Goal: Information Seeking & Learning: Check status

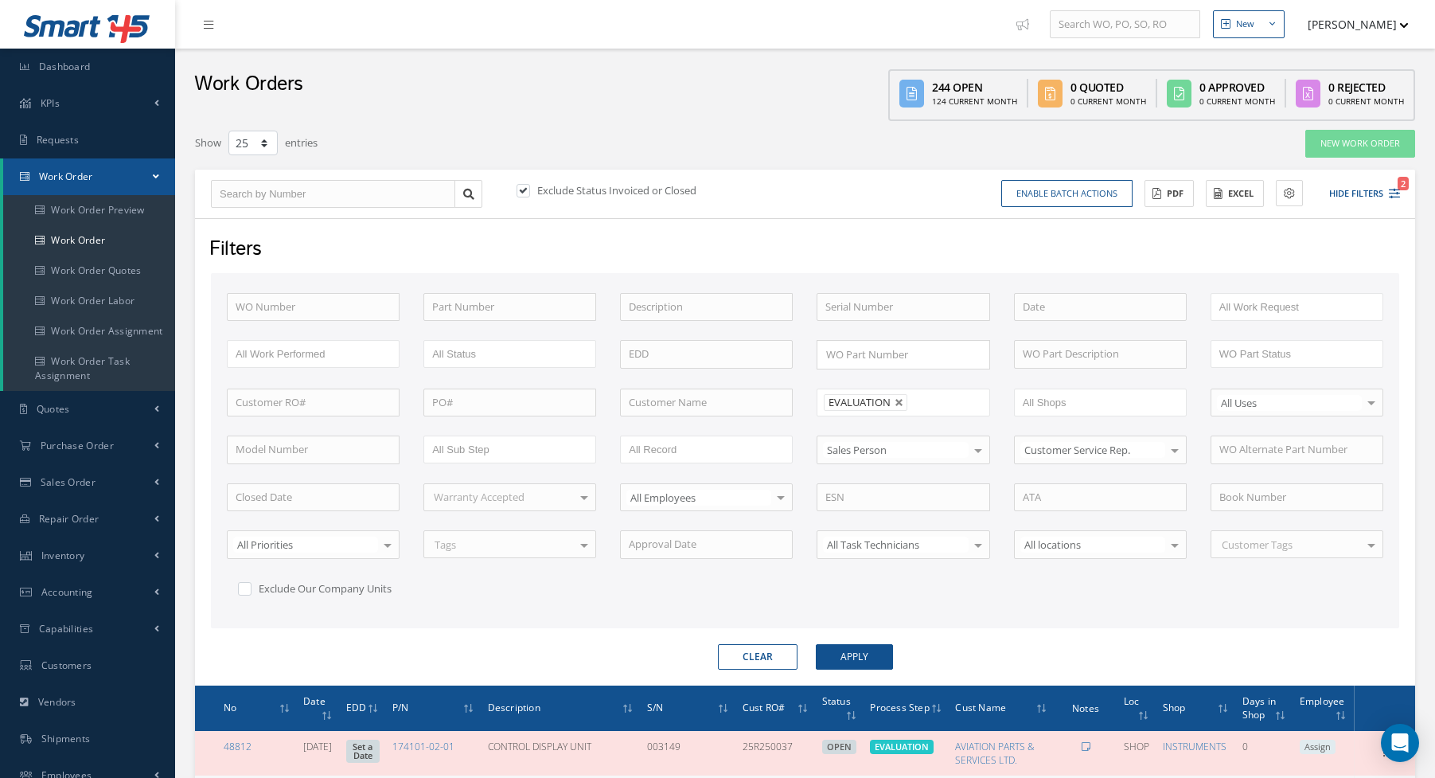
select select "25"
click at [319, 191] on input "text" at bounding box center [333, 194] width 244 height 29
click at [1390, 193] on icon "2" at bounding box center [1394, 193] width 11 height 11
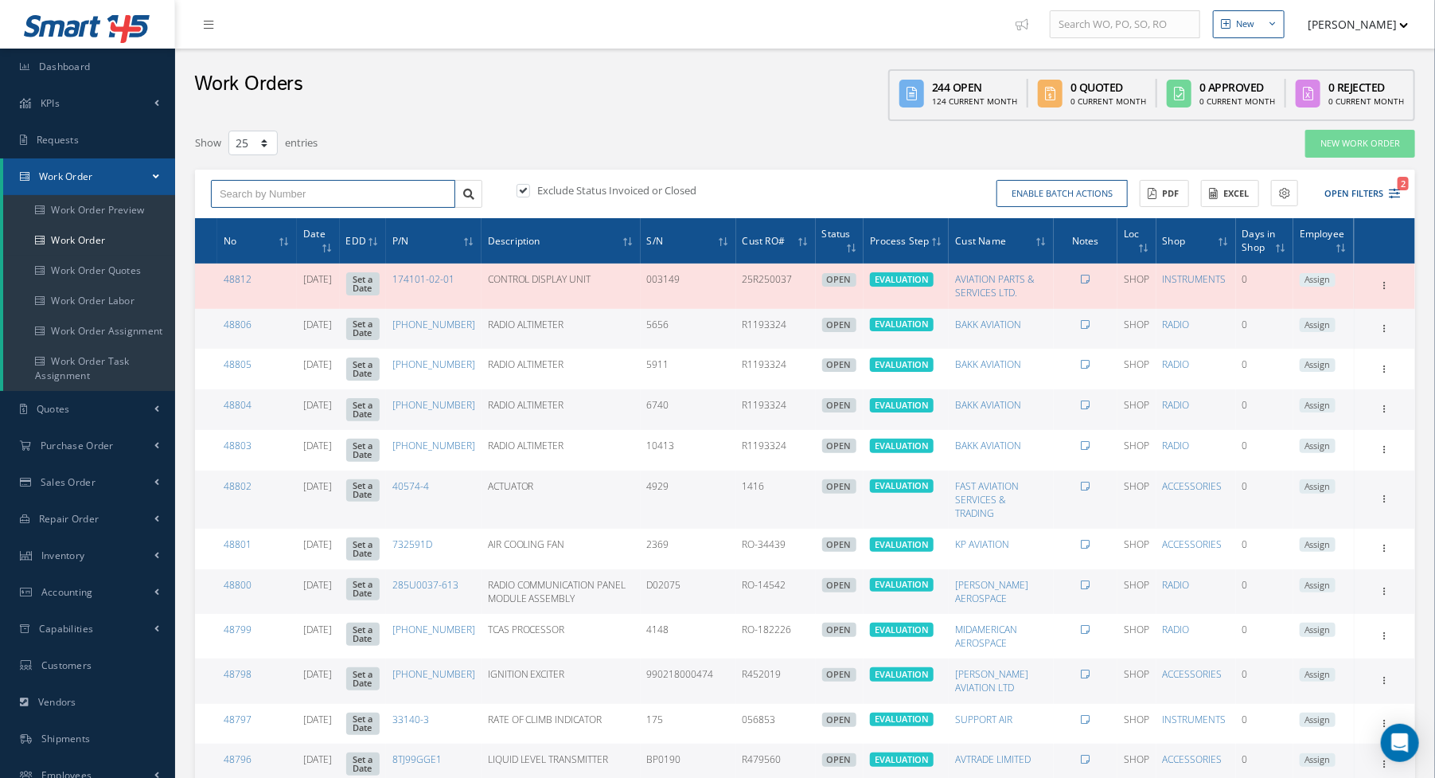
click at [284, 184] on input "text" at bounding box center [333, 194] width 244 height 29
type input "48106"
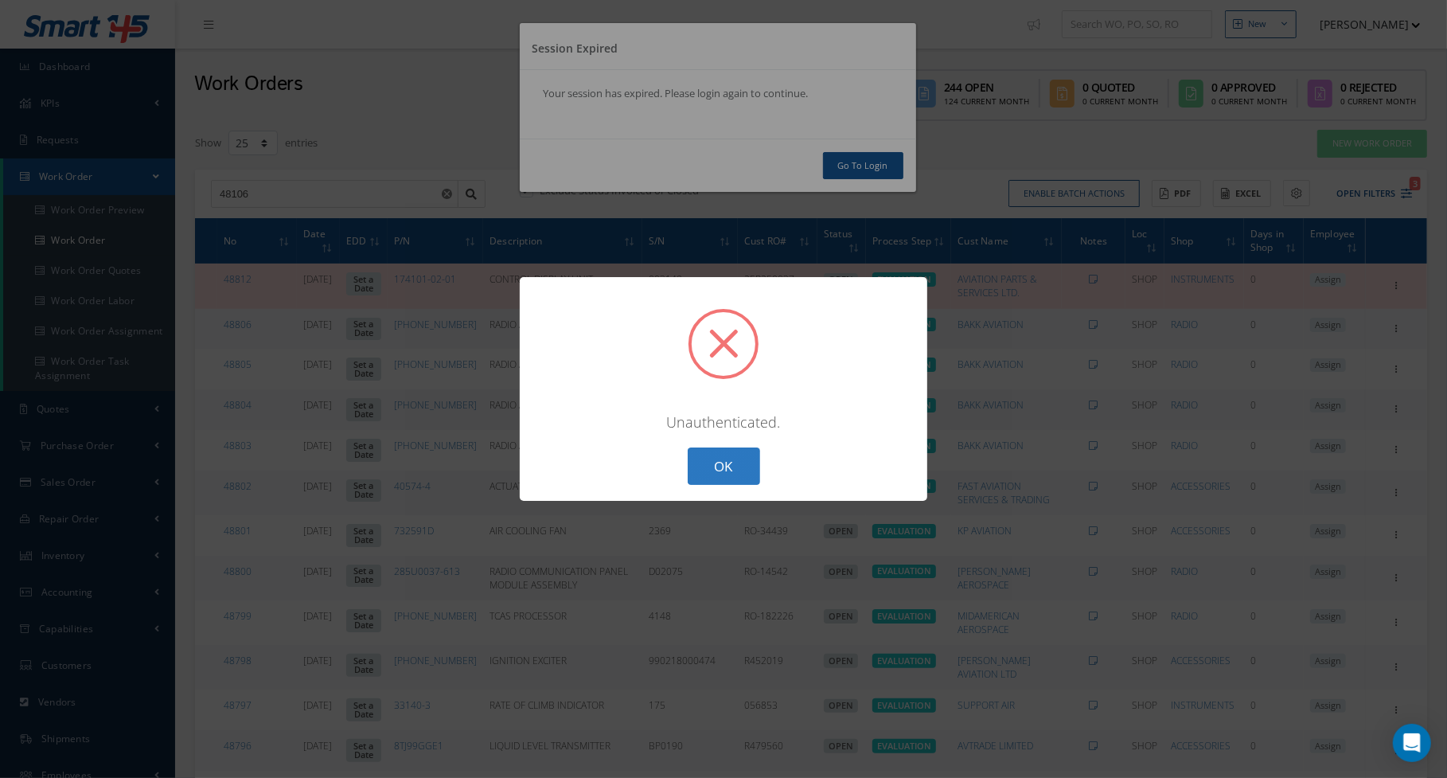
click at [742, 458] on button "OK" at bounding box center [724, 465] width 72 height 37
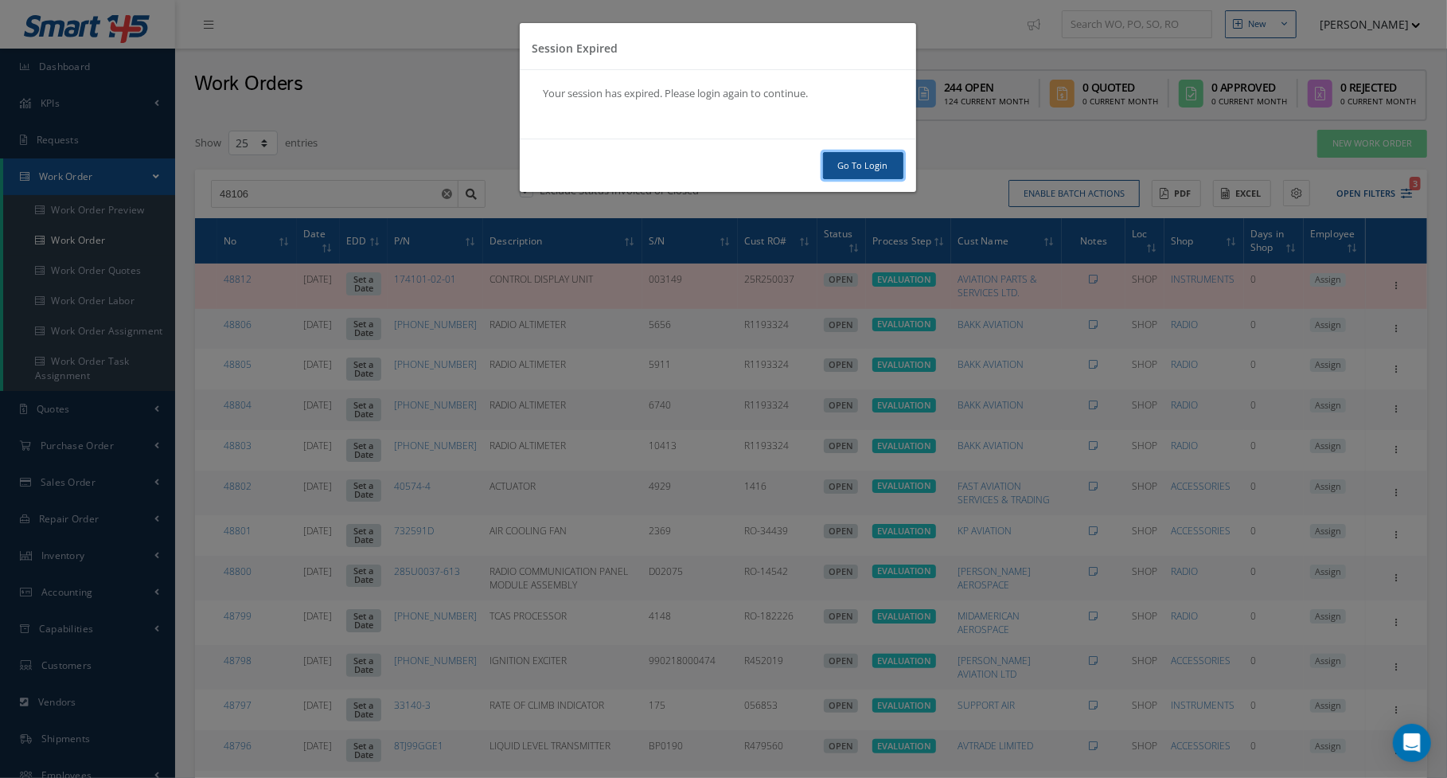
click at [876, 166] on link "Go To Login" at bounding box center [863, 166] width 80 height 28
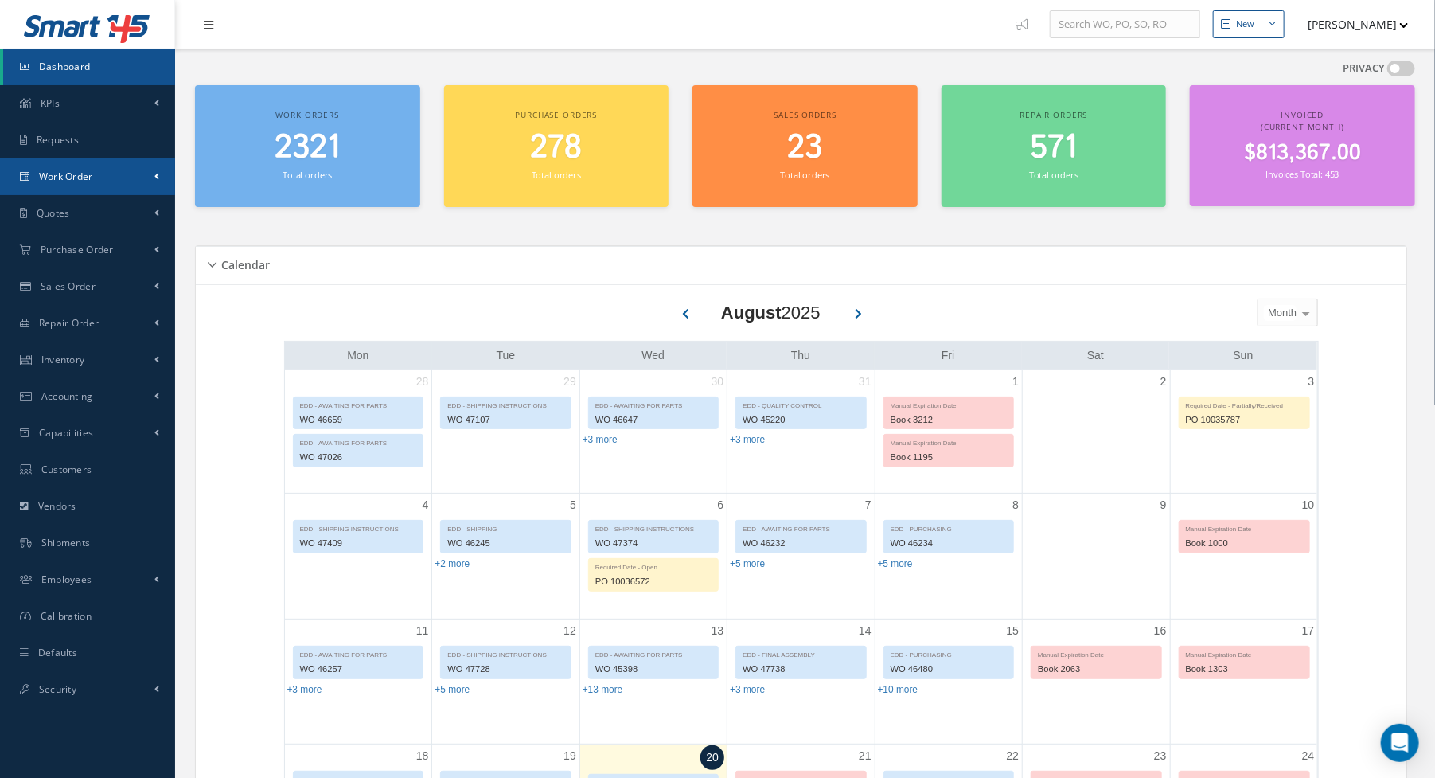
click at [77, 178] on span "Work Order" at bounding box center [66, 177] width 54 height 14
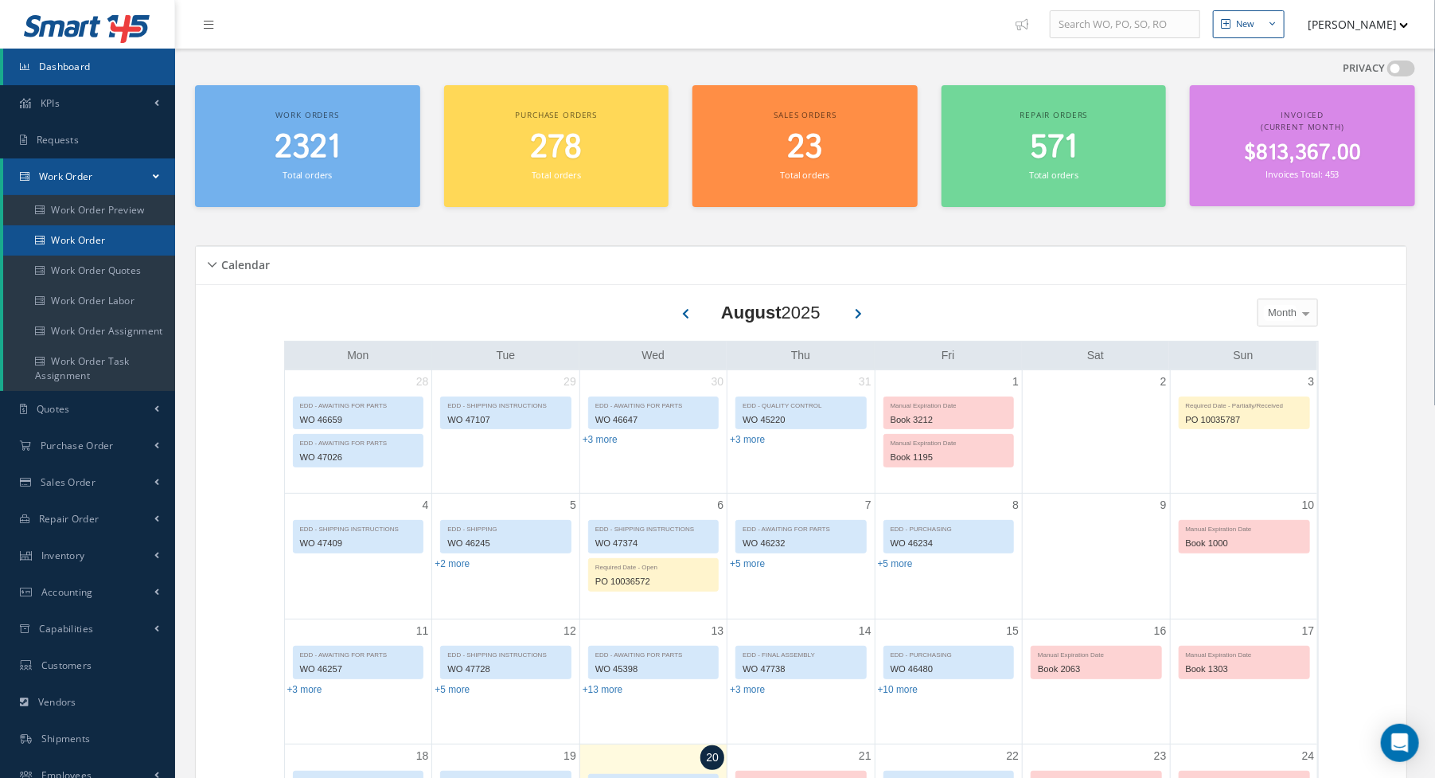
click at [71, 251] on link "Work Order" at bounding box center [89, 240] width 172 height 30
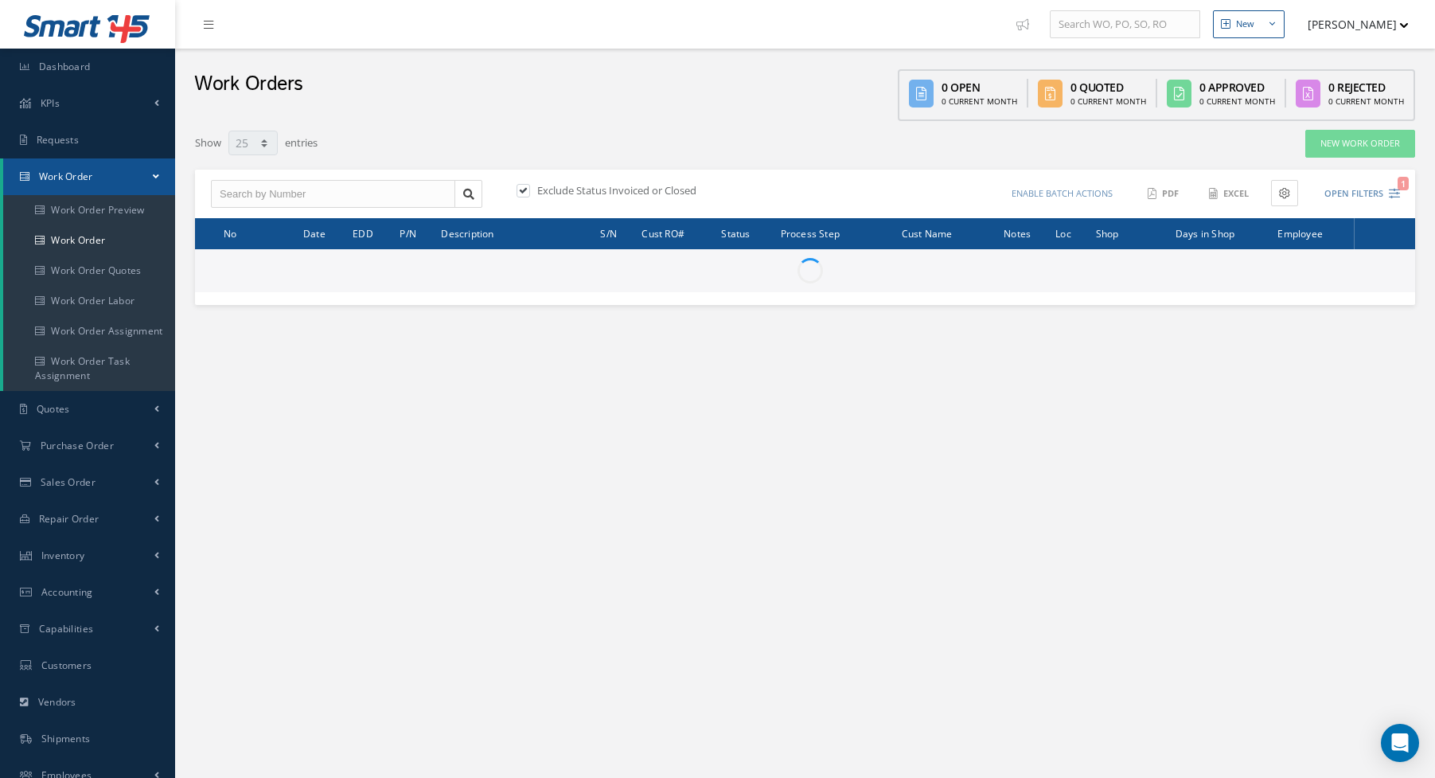
select select "25"
click at [336, 216] on div "Exclude Status Invoiced or Closed Enable batch actions Update Work Orders Close…" at bounding box center [805, 194] width 1220 height 49
click at [345, 194] on input "text" at bounding box center [333, 194] width 244 height 29
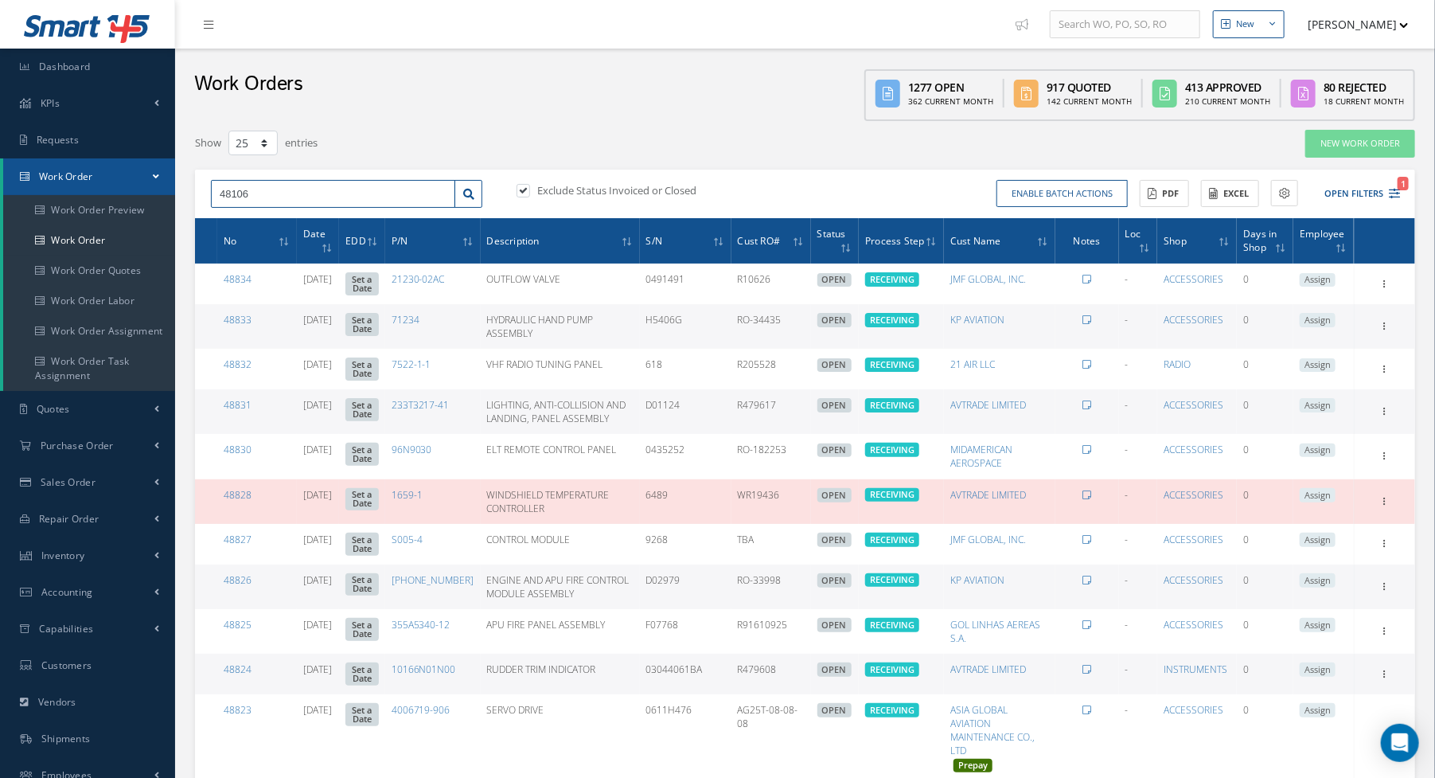
type input "48106"
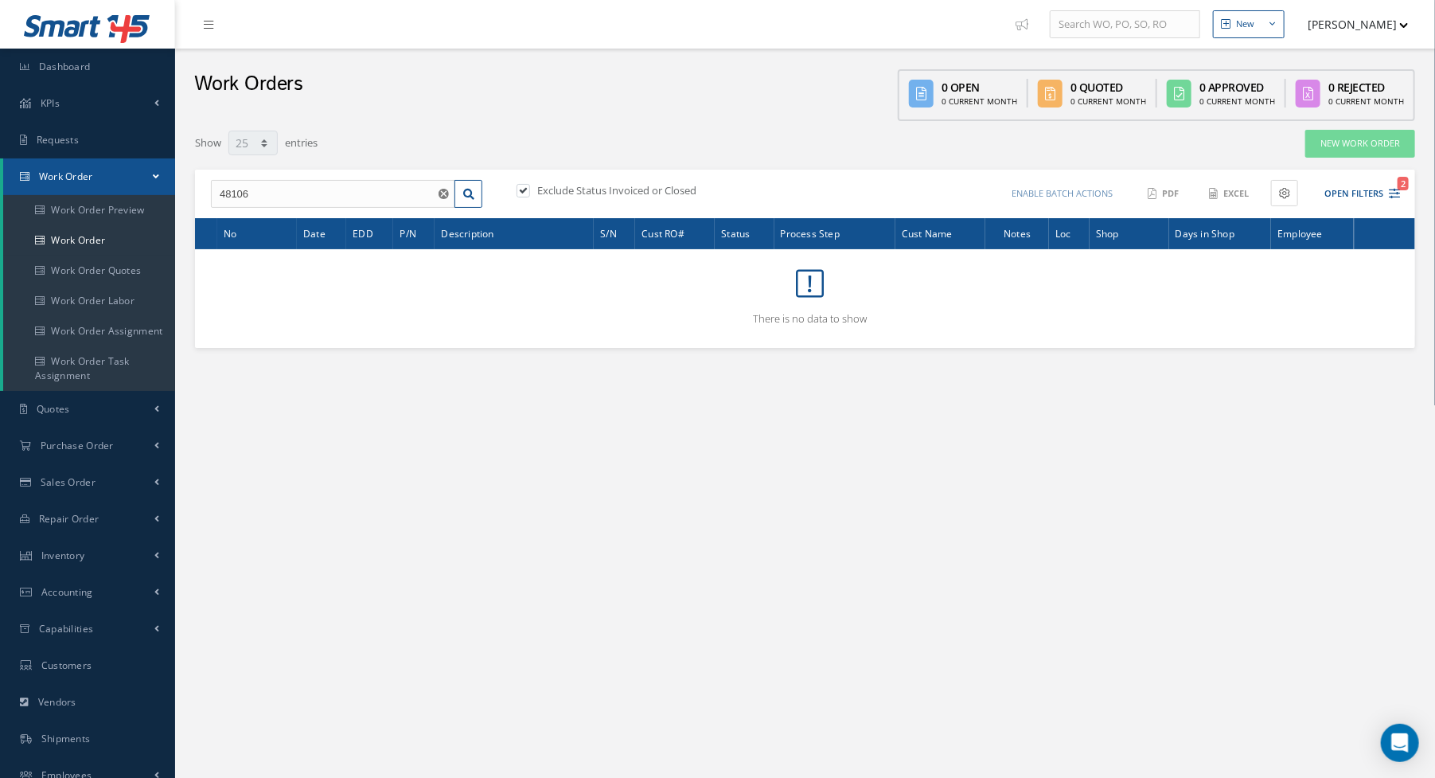
click at [515, 193] on div "Exclude Status Invoiced or Closed" at bounding box center [659, 192] width 292 height 18
click at [529, 191] on label at bounding box center [531, 190] width 4 height 14
click at [519, 191] on input "checkbox" at bounding box center [522, 191] width 10 height 10
checkbox input "false"
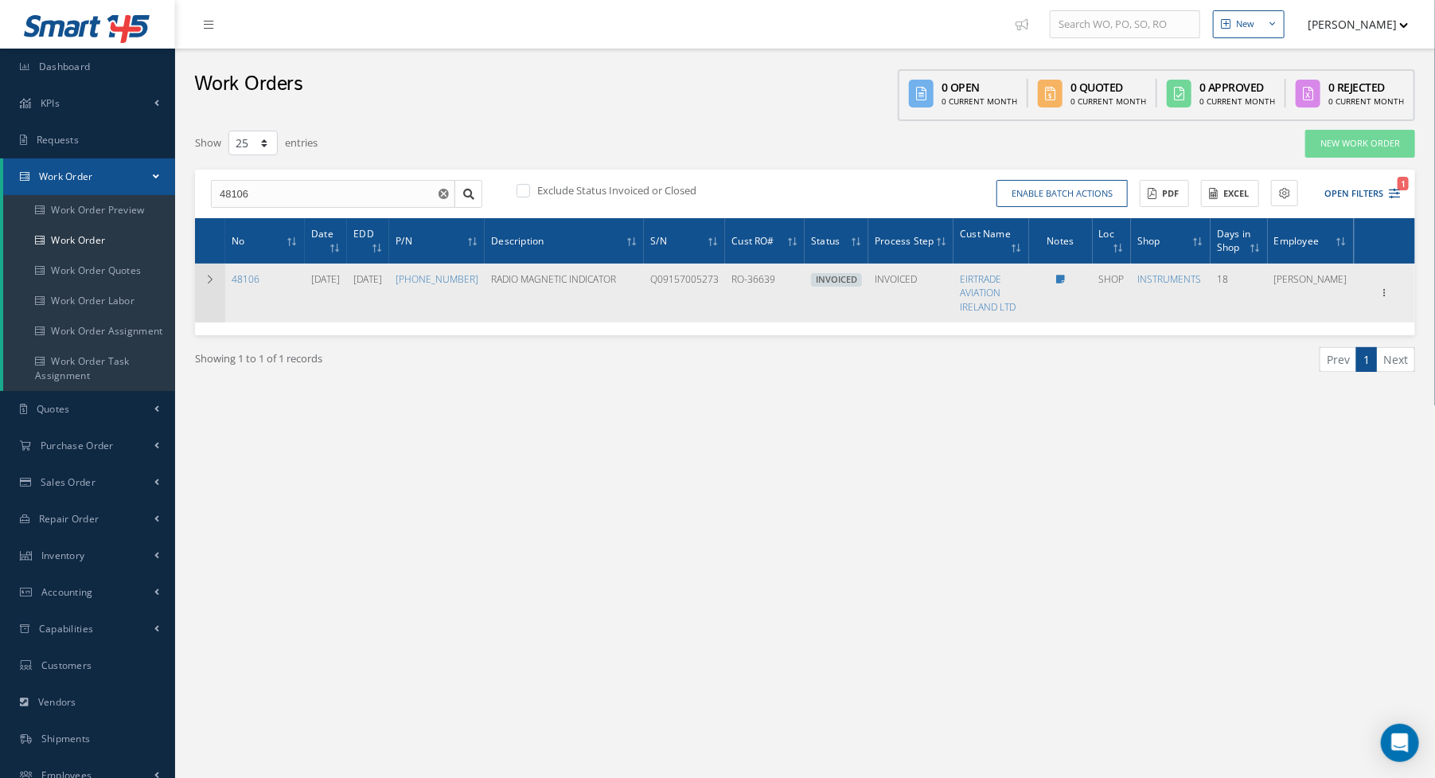
click at [212, 275] on icon at bounding box center [210, 280] width 11 height 10
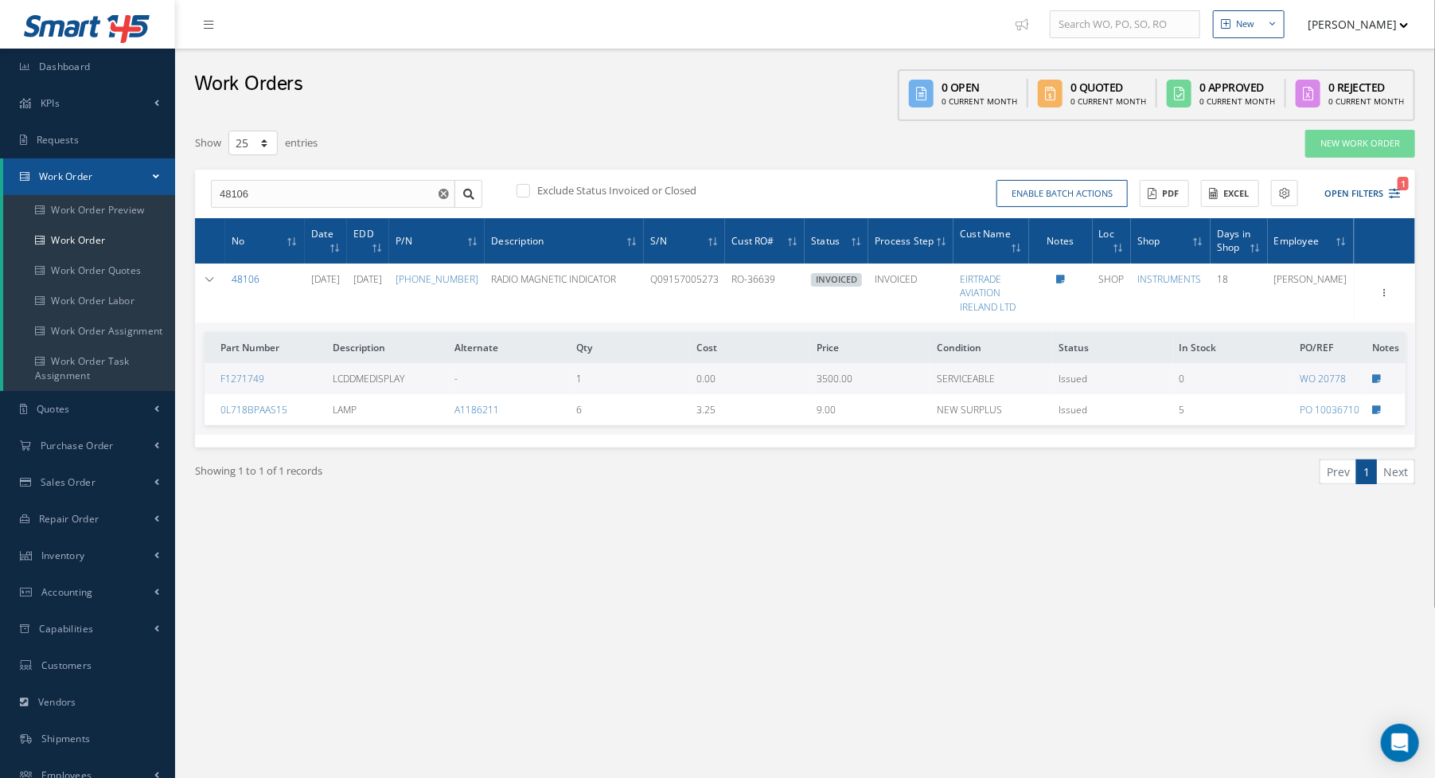
click at [245, 279] on link "48106" at bounding box center [246, 279] width 28 height 14
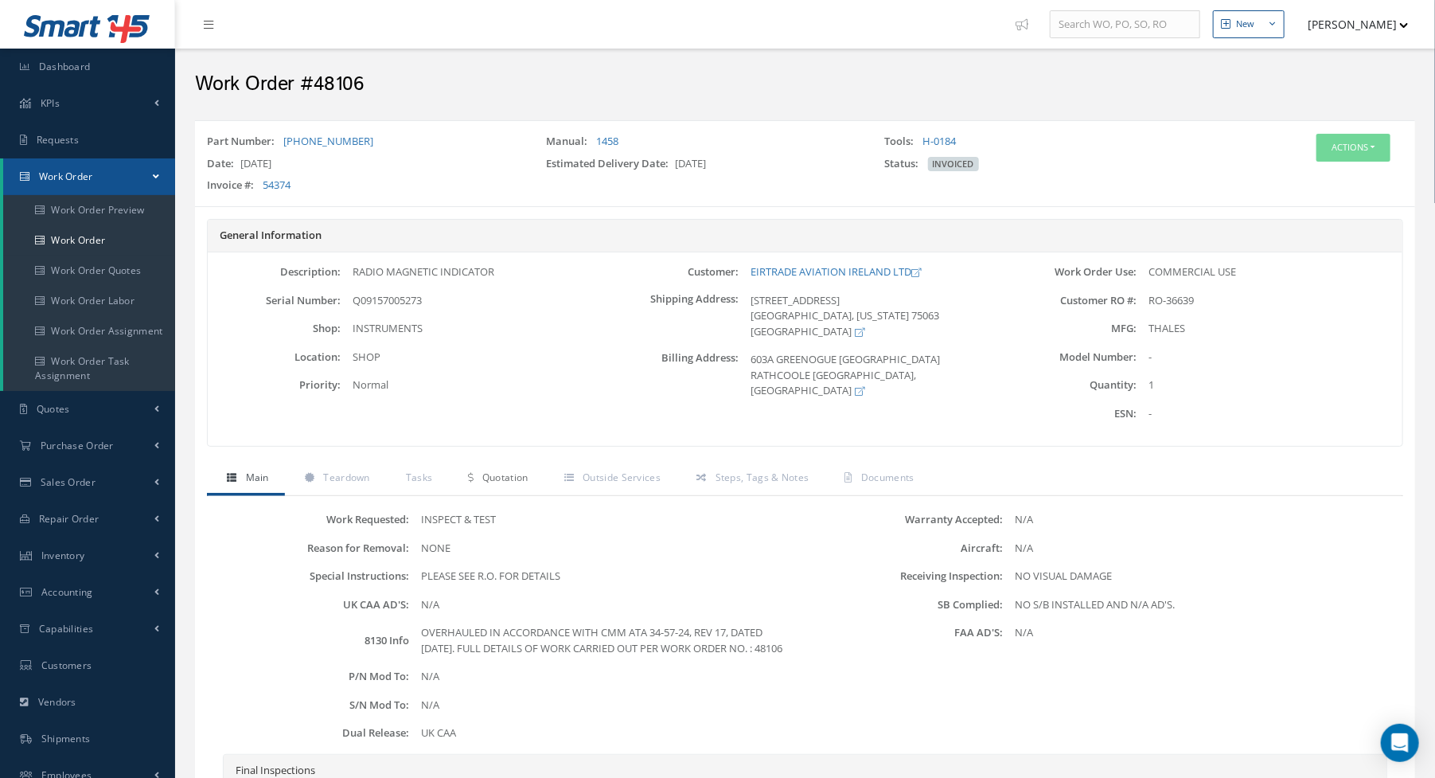
click at [504, 477] on span "Quotation" at bounding box center [505, 477] width 46 height 14
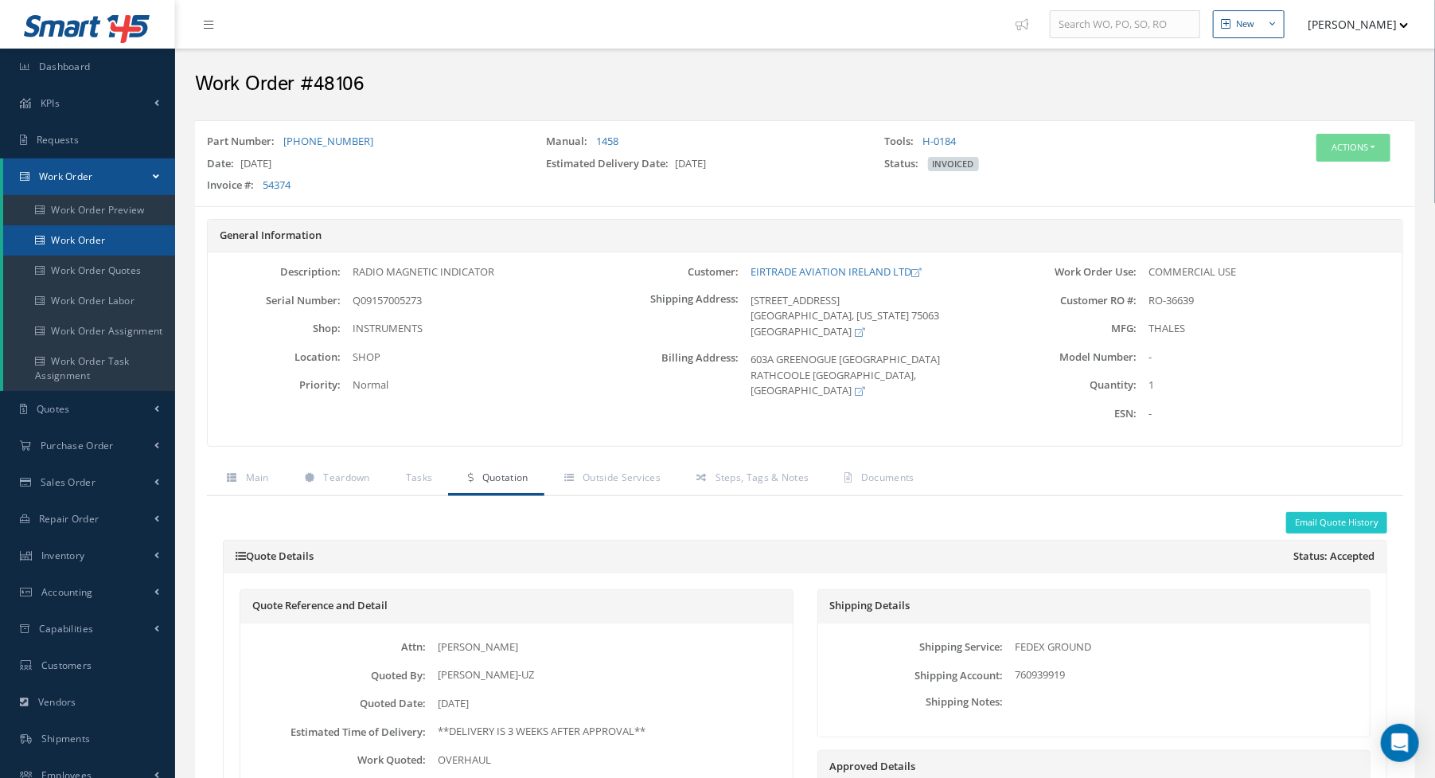
click at [62, 233] on link "Work Order" at bounding box center [89, 240] width 172 height 30
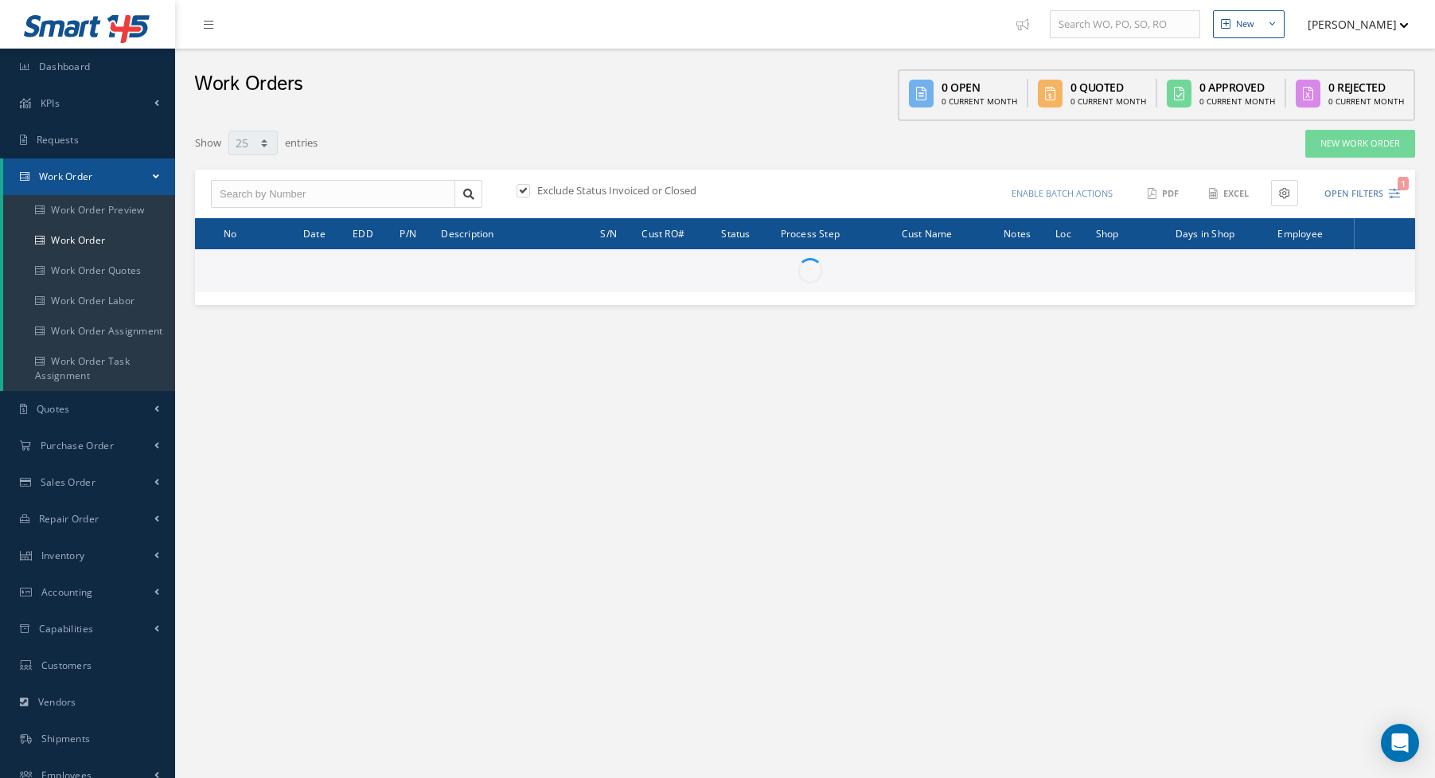
select select "25"
click at [345, 191] on input "text" at bounding box center [333, 194] width 244 height 29
type input "48216"
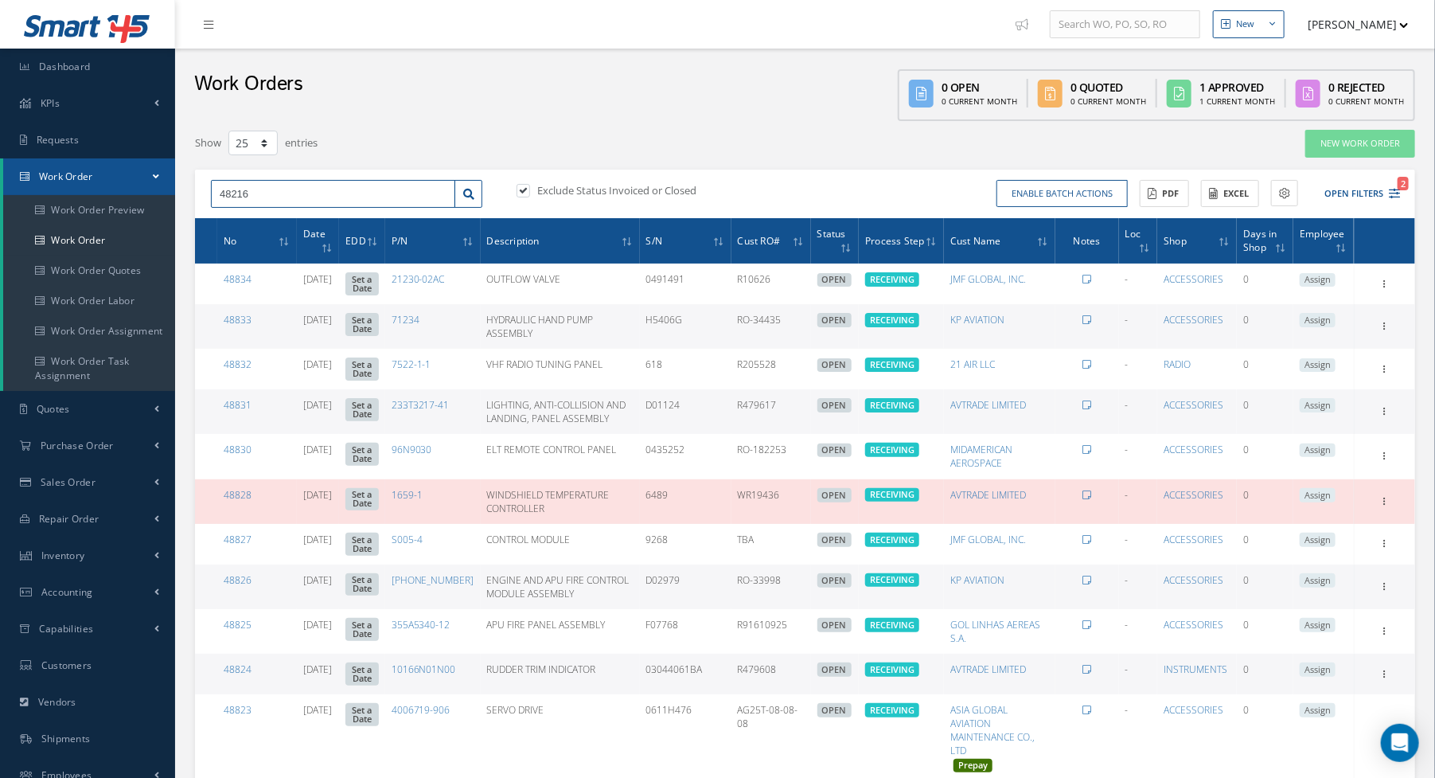
click at [288, 190] on input "48216" at bounding box center [333, 194] width 244 height 29
click at [529, 186] on label at bounding box center [531, 190] width 4 height 14
click at [518, 186] on input "checkbox" at bounding box center [522, 191] width 10 height 10
checkbox input "false"
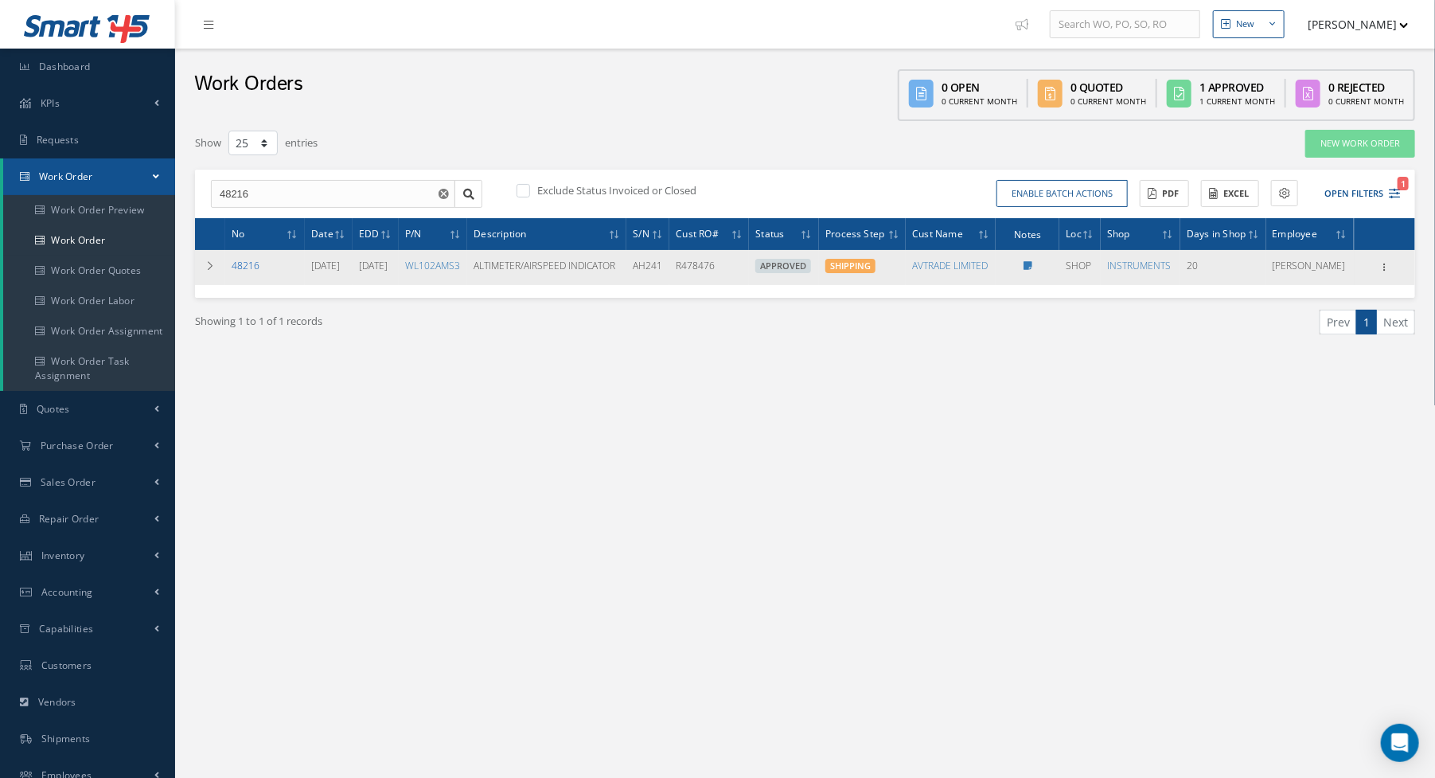
click at [240, 272] on link "48216" at bounding box center [246, 266] width 28 height 14
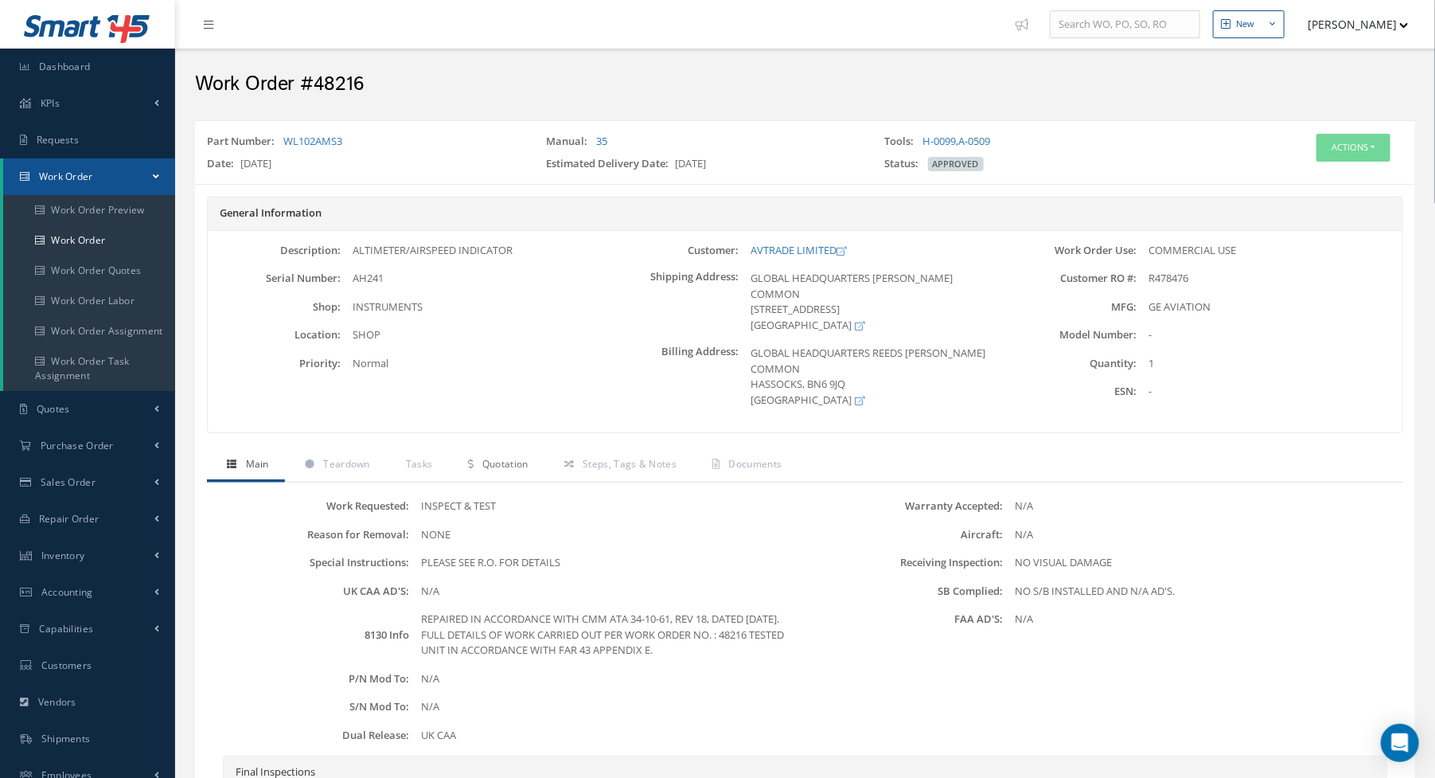
click at [498, 457] on span "Quotation" at bounding box center [505, 464] width 46 height 14
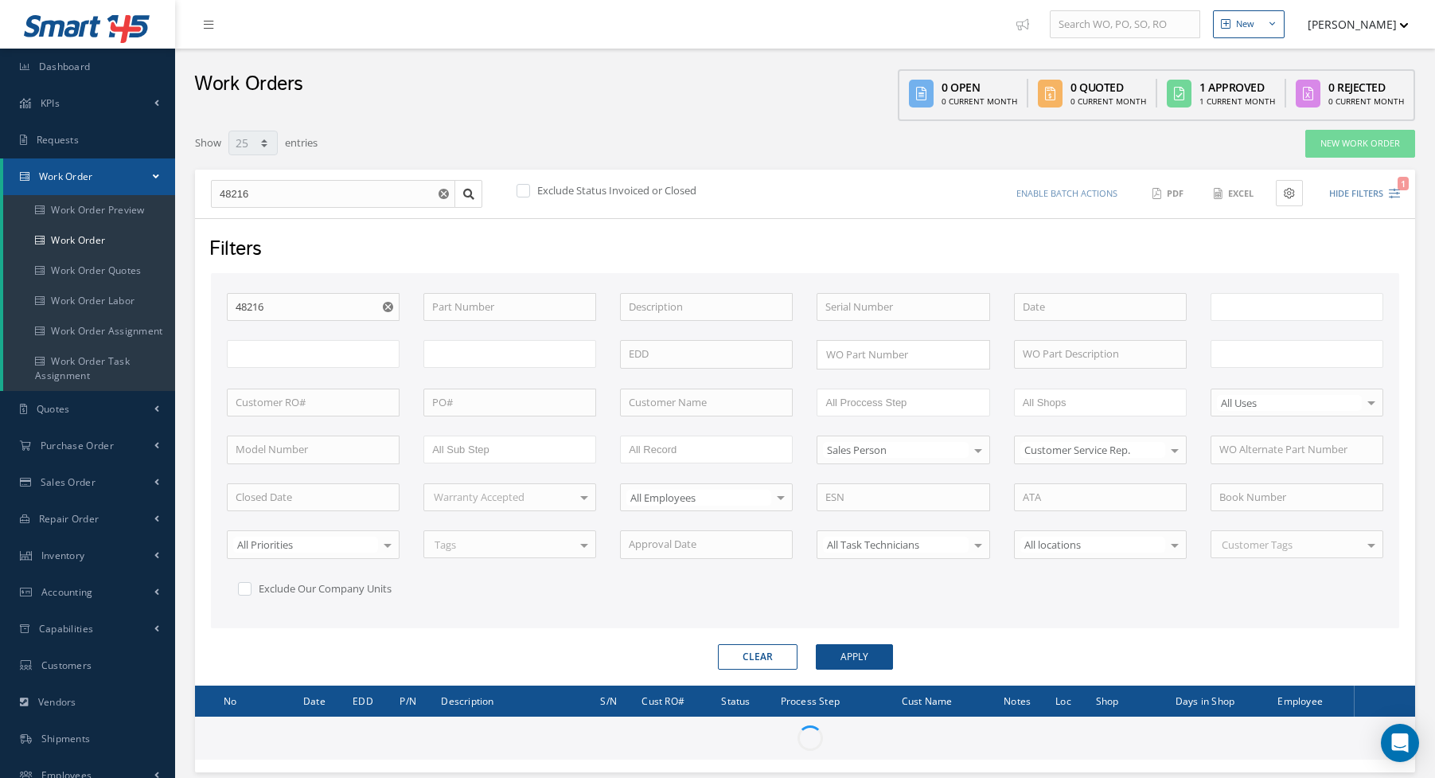
select select "25"
type input "All Work Request"
type input "All Work Performed"
type input "All Status"
type input "WO Part Status"
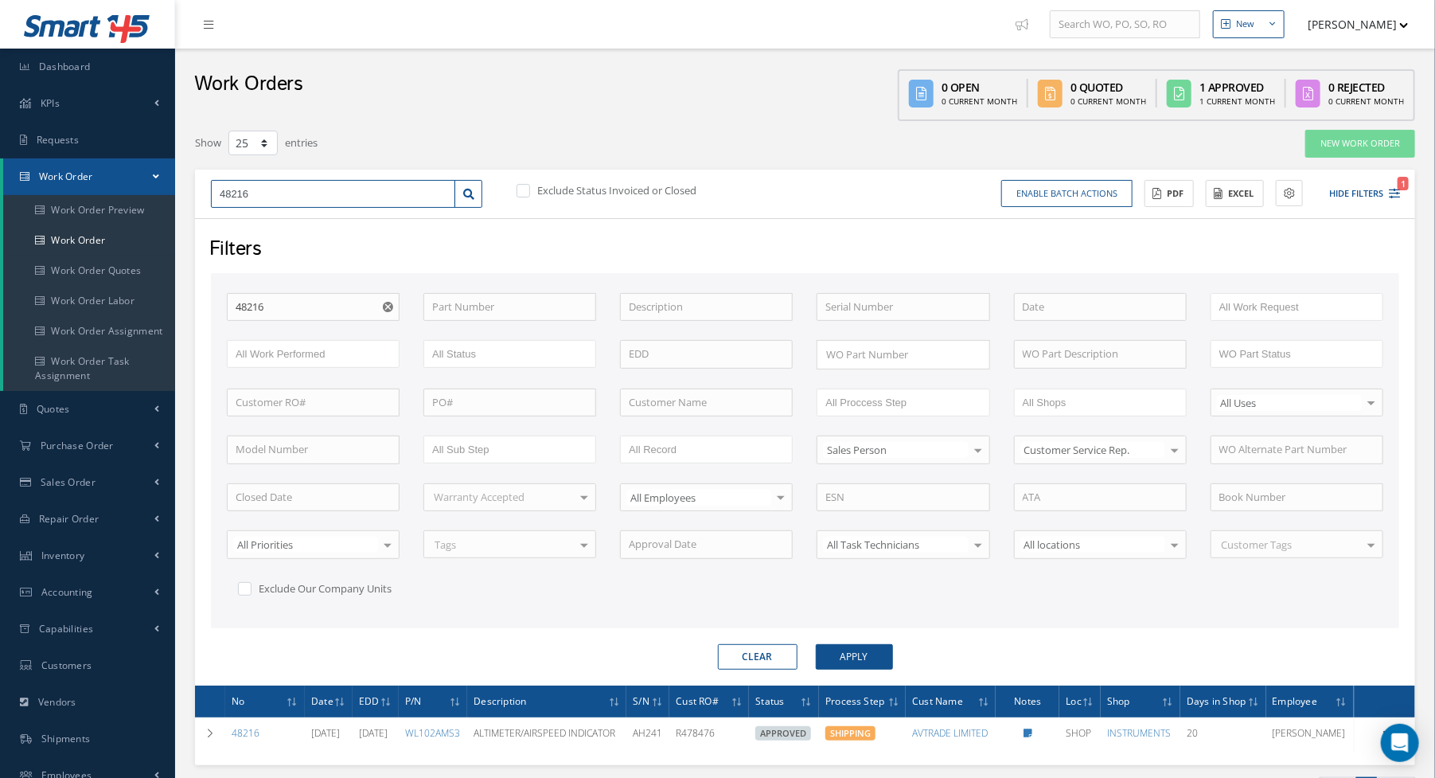
drag, startPoint x: 232, startPoint y: 193, endPoint x: 263, endPoint y: 193, distance: 31.8
click at [263, 193] on input "48216" at bounding box center [333, 194] width 244 height 29
type input "483"
type input "4837"
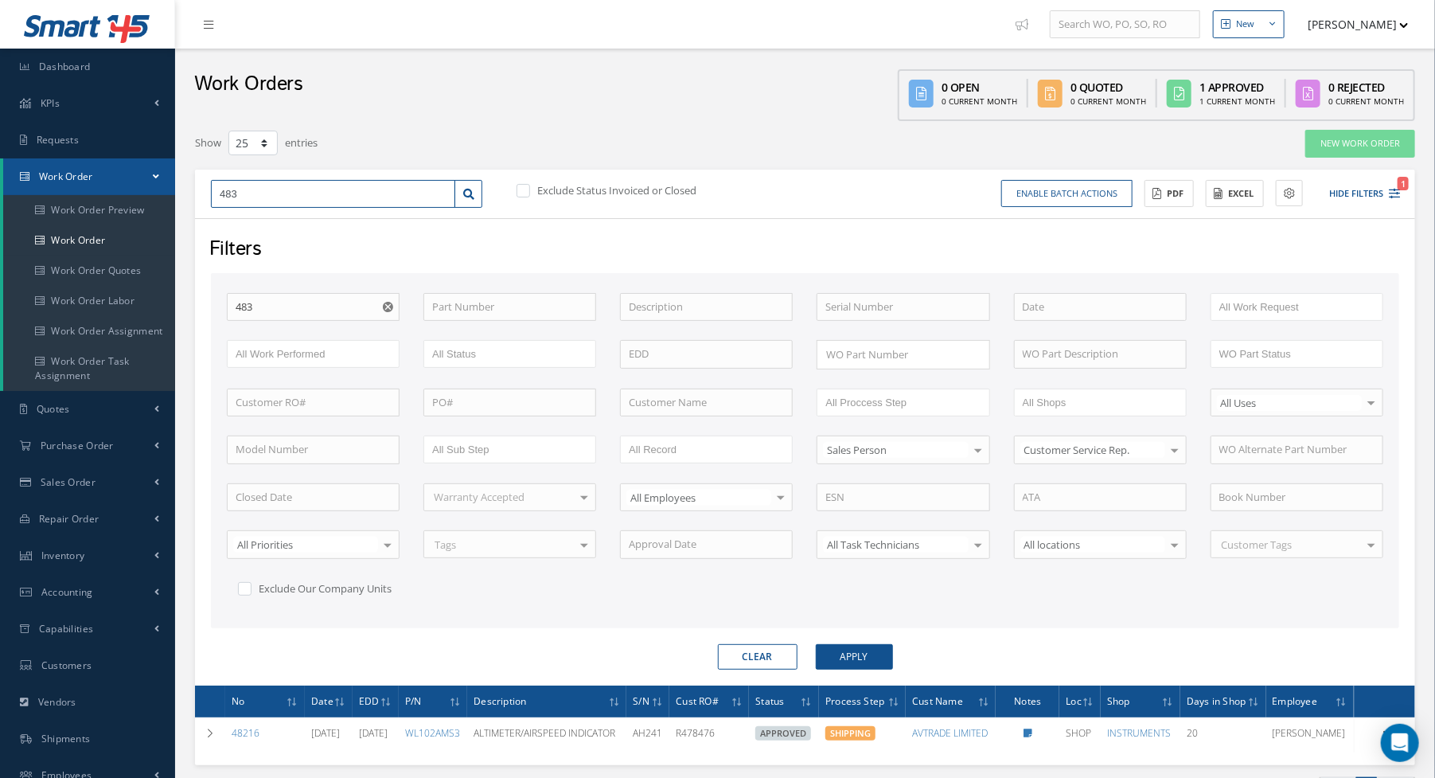
type input "4837"
type input "48379"
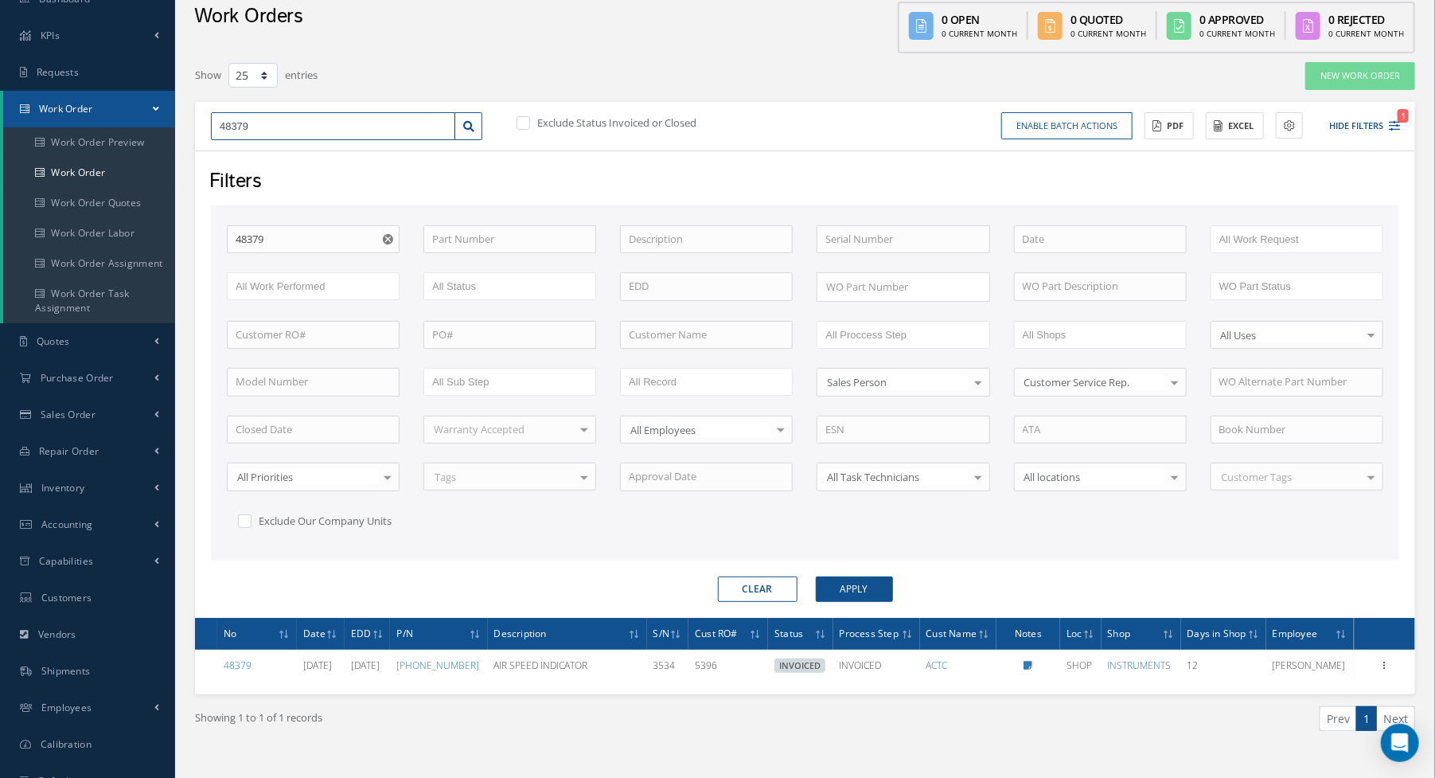
scroll to position [125, 0]
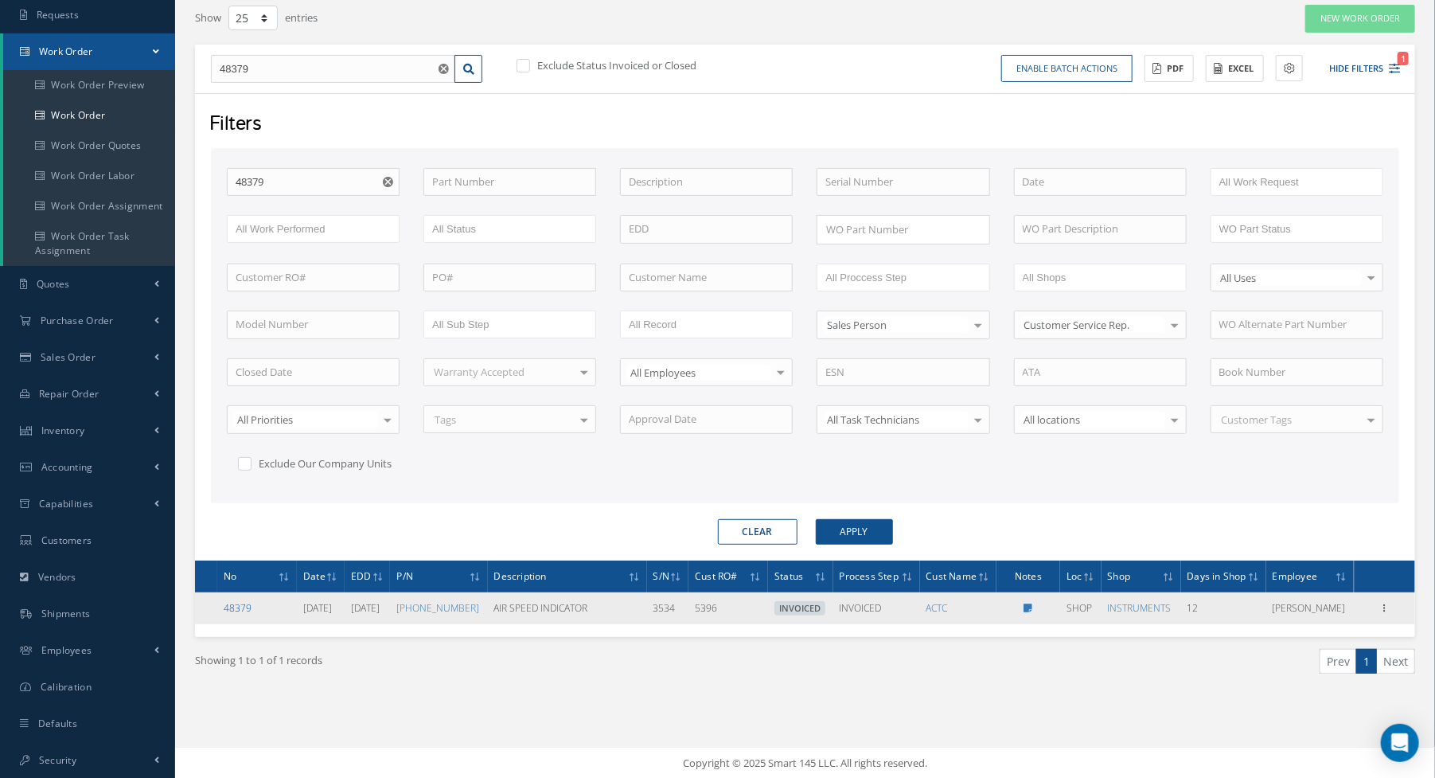
click at [236, 615] on link "48379" at bounding box center [238, 608] width 28 height 14
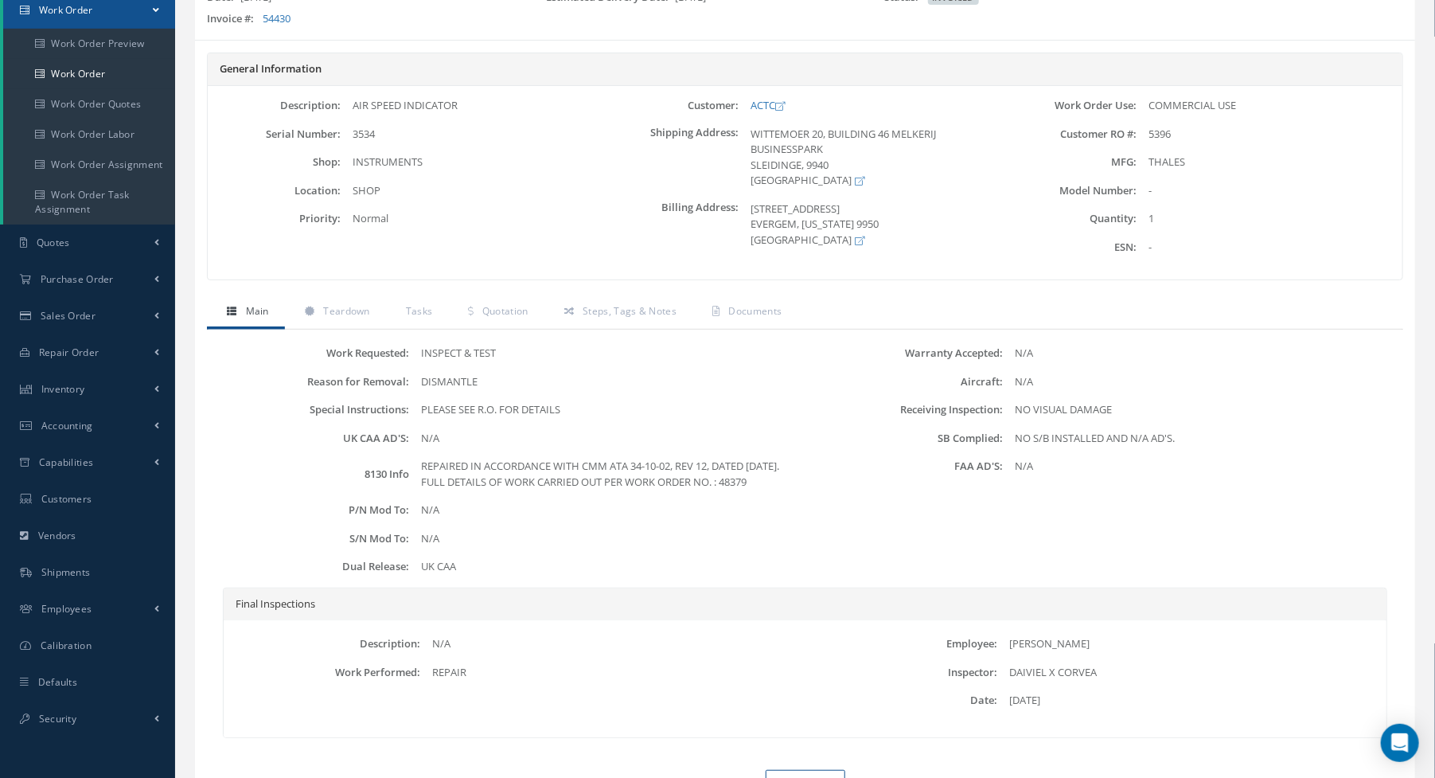
scroll to position [245, 0]
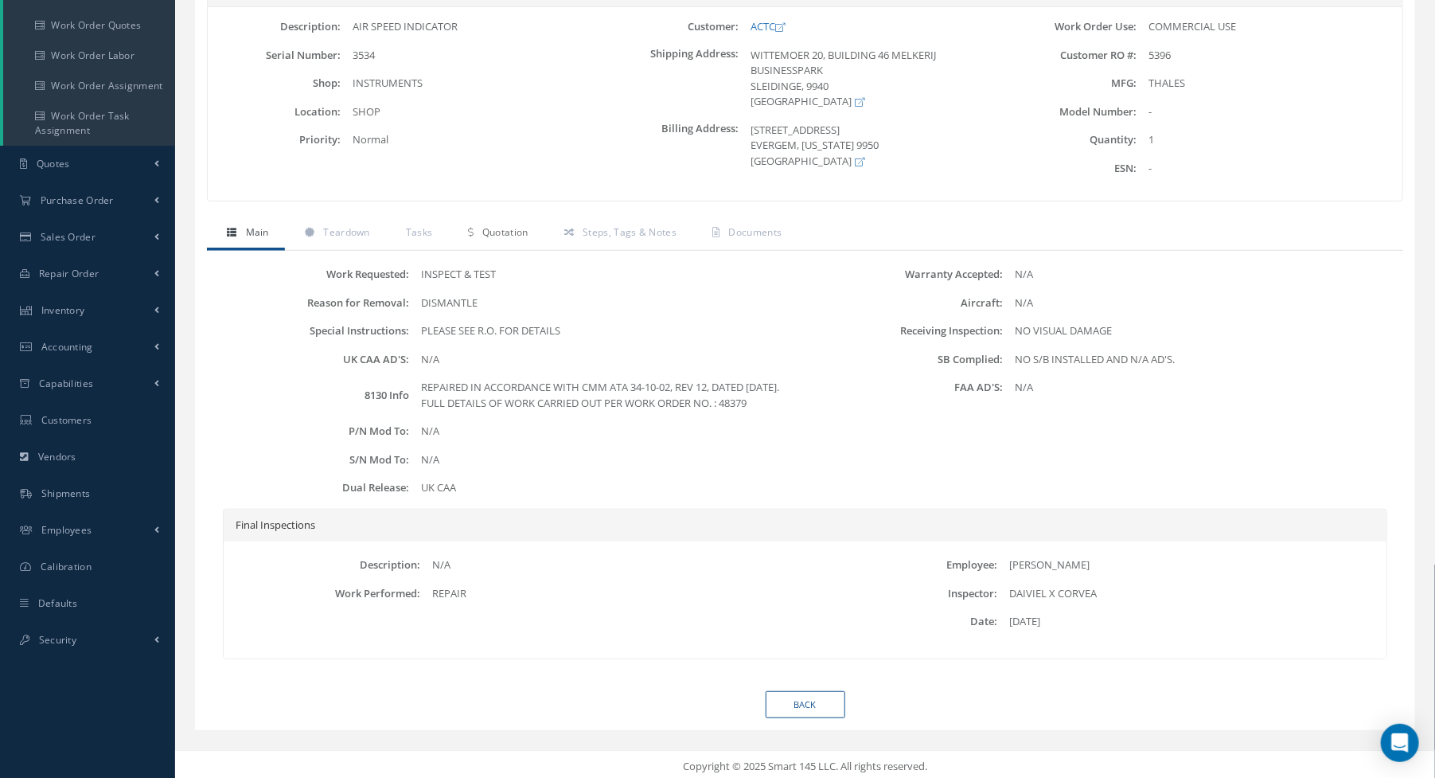
click at [525, 228] on span "Quotation" at bounding box center [505, 232] width 46 height 14
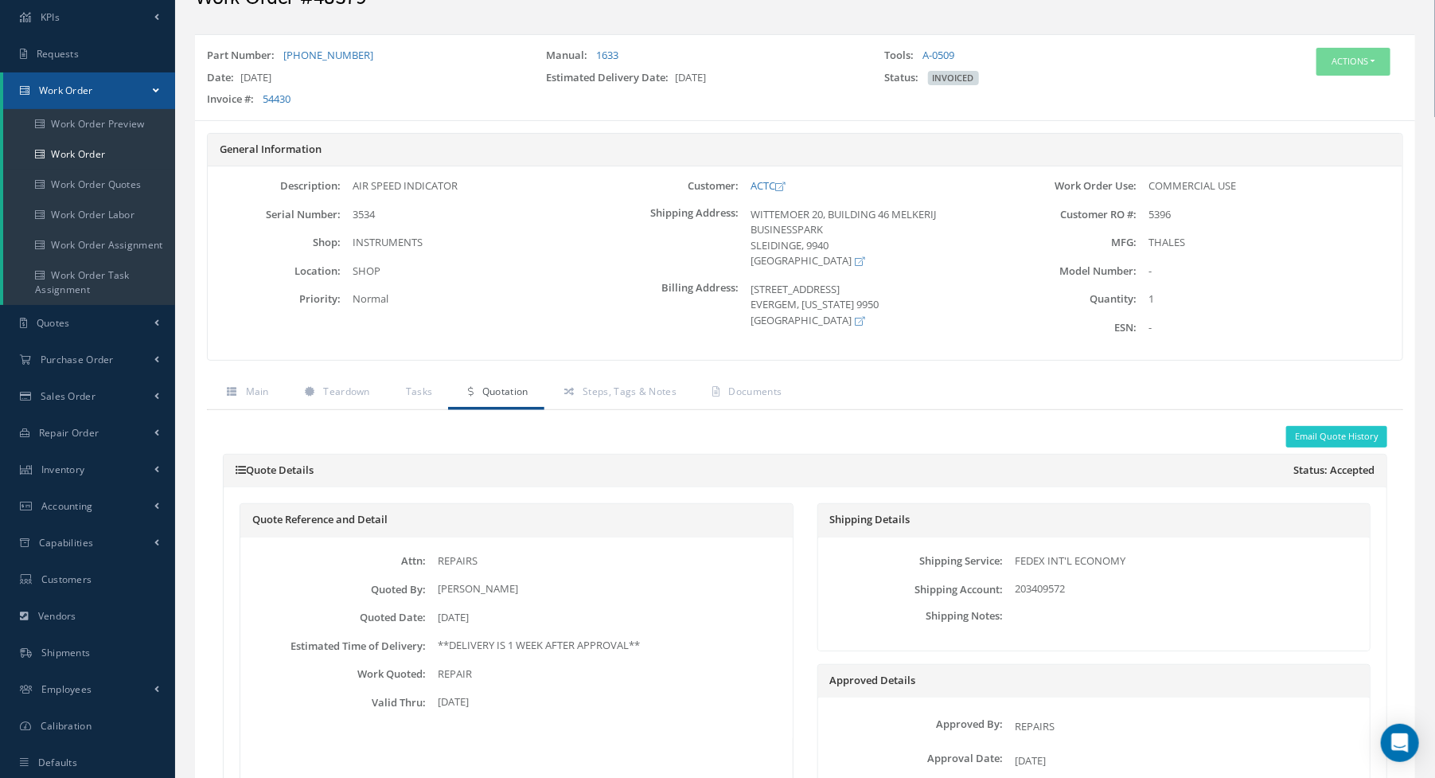
scroll to position [0, 0]
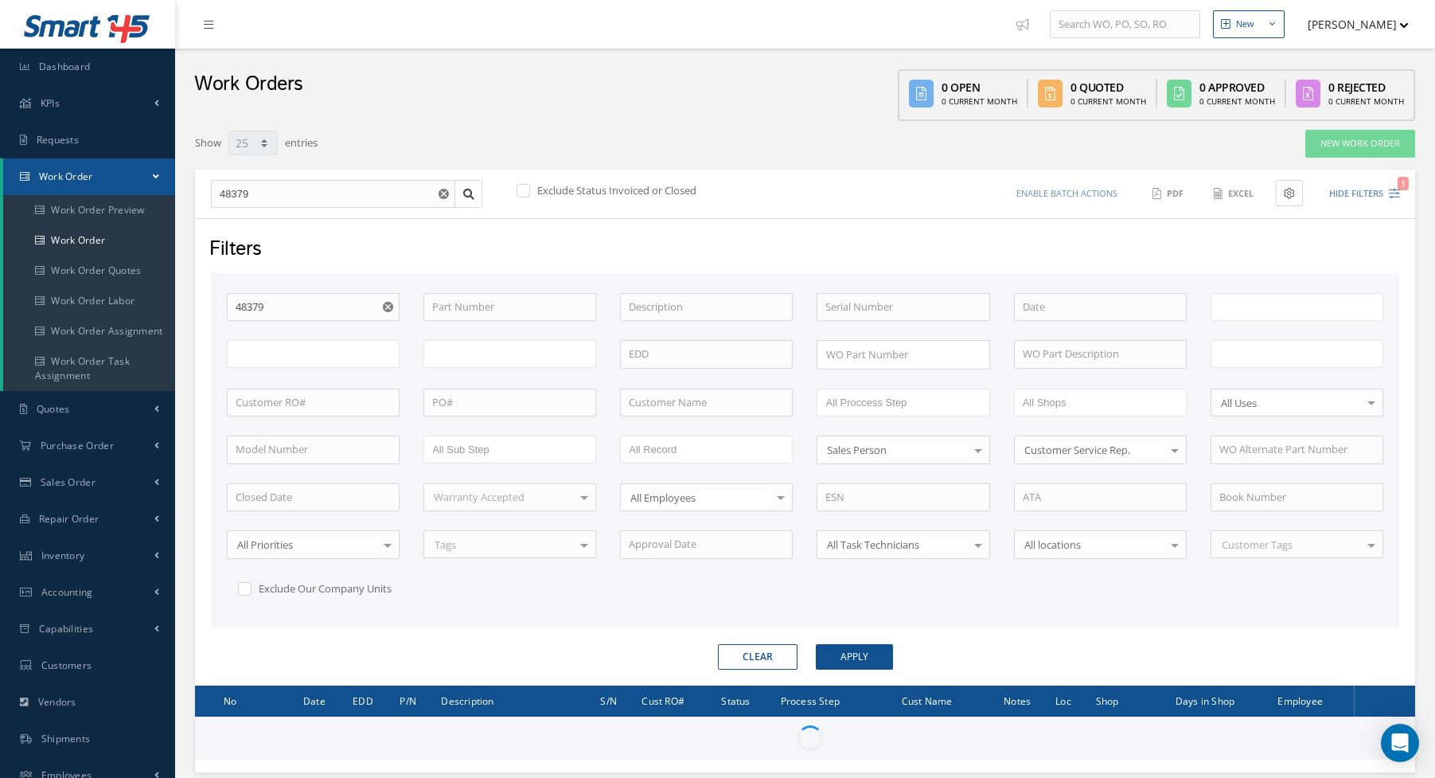
select select "25"
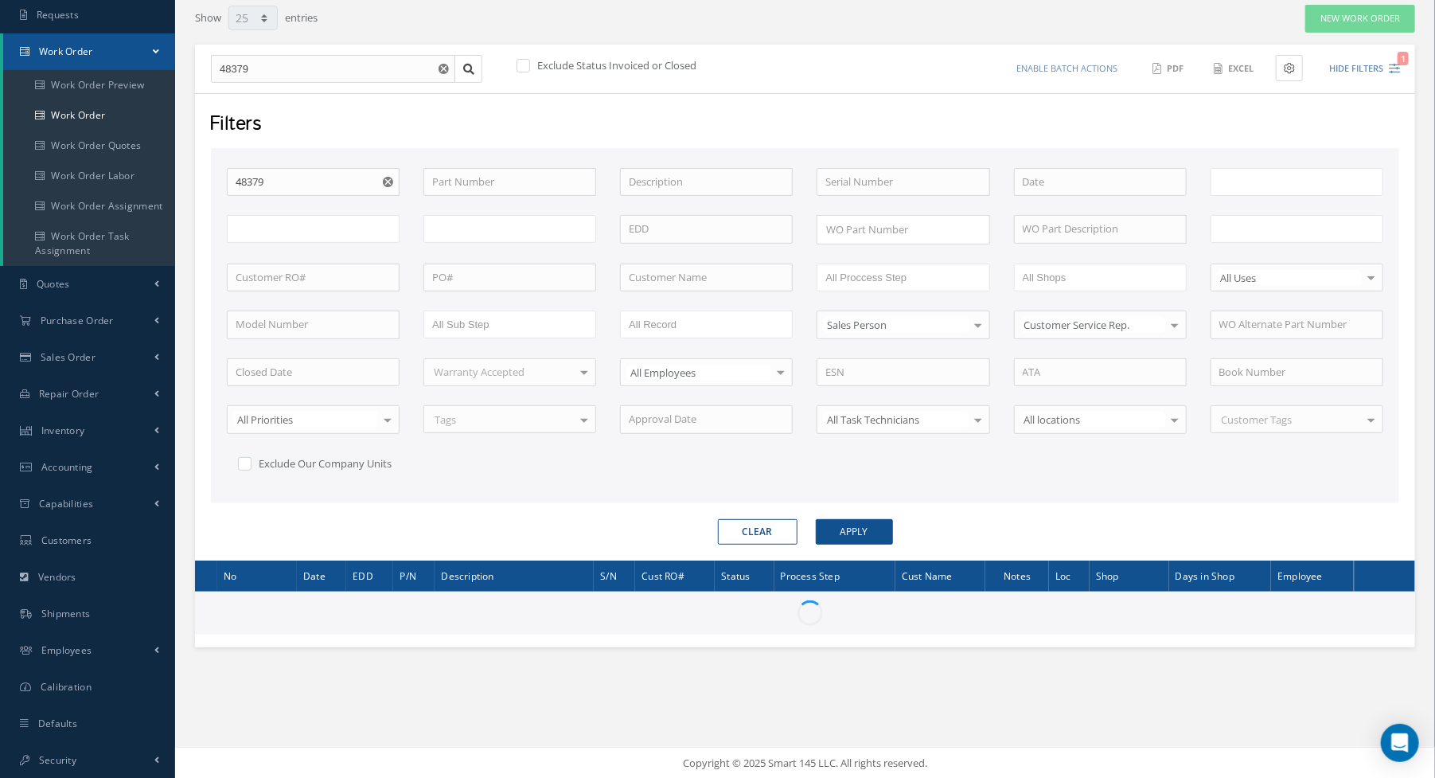
type input "All Work Request"
type input "All Work Performed"
type input "All Status"
type input "WO Part Status"
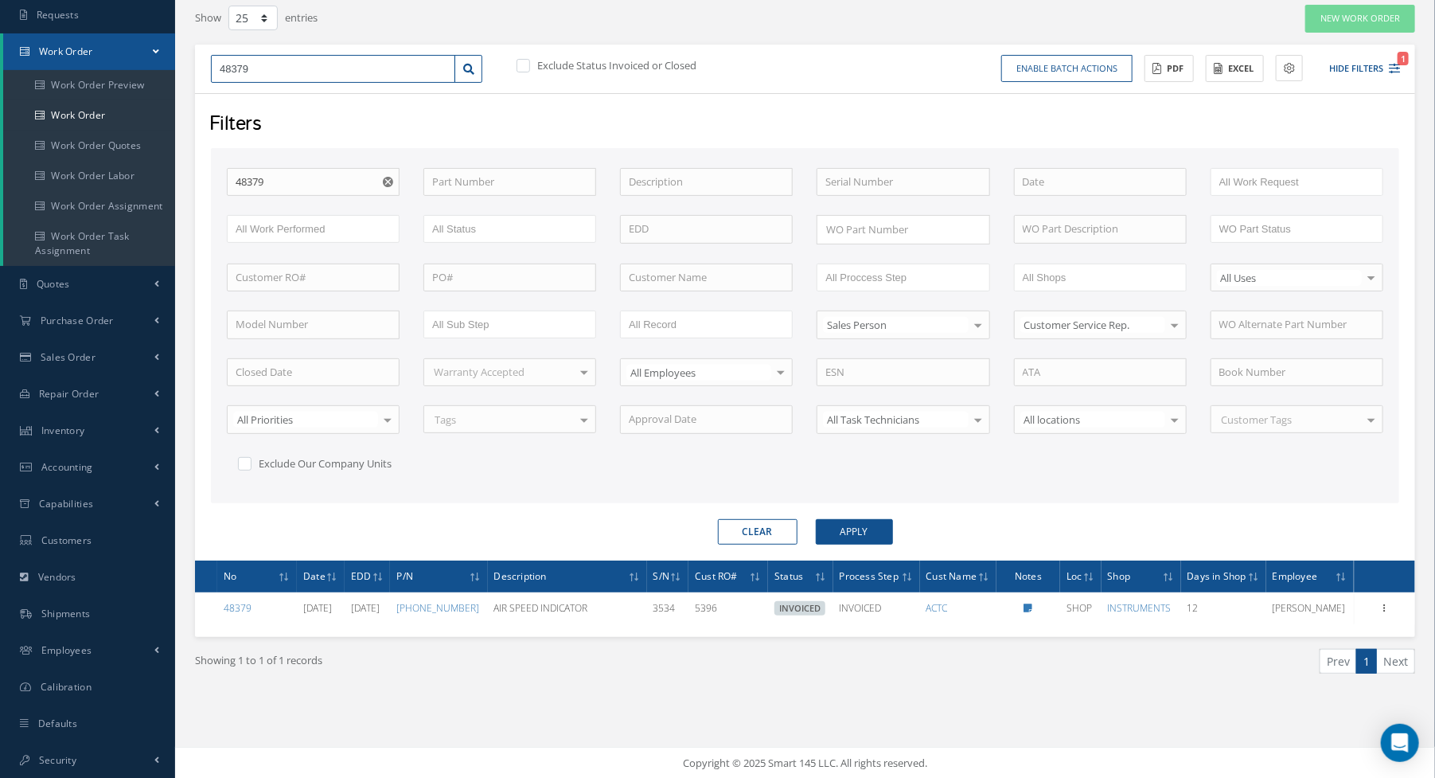
drag, startPoint x: 224, startPoint y: 70, endPoint x: 275, endPoint y: 66, distance: 51.1
click at [275, 66] on input "48379" at bounding box center [333, 69] width 244 height 29
type input "47"
type input "479"
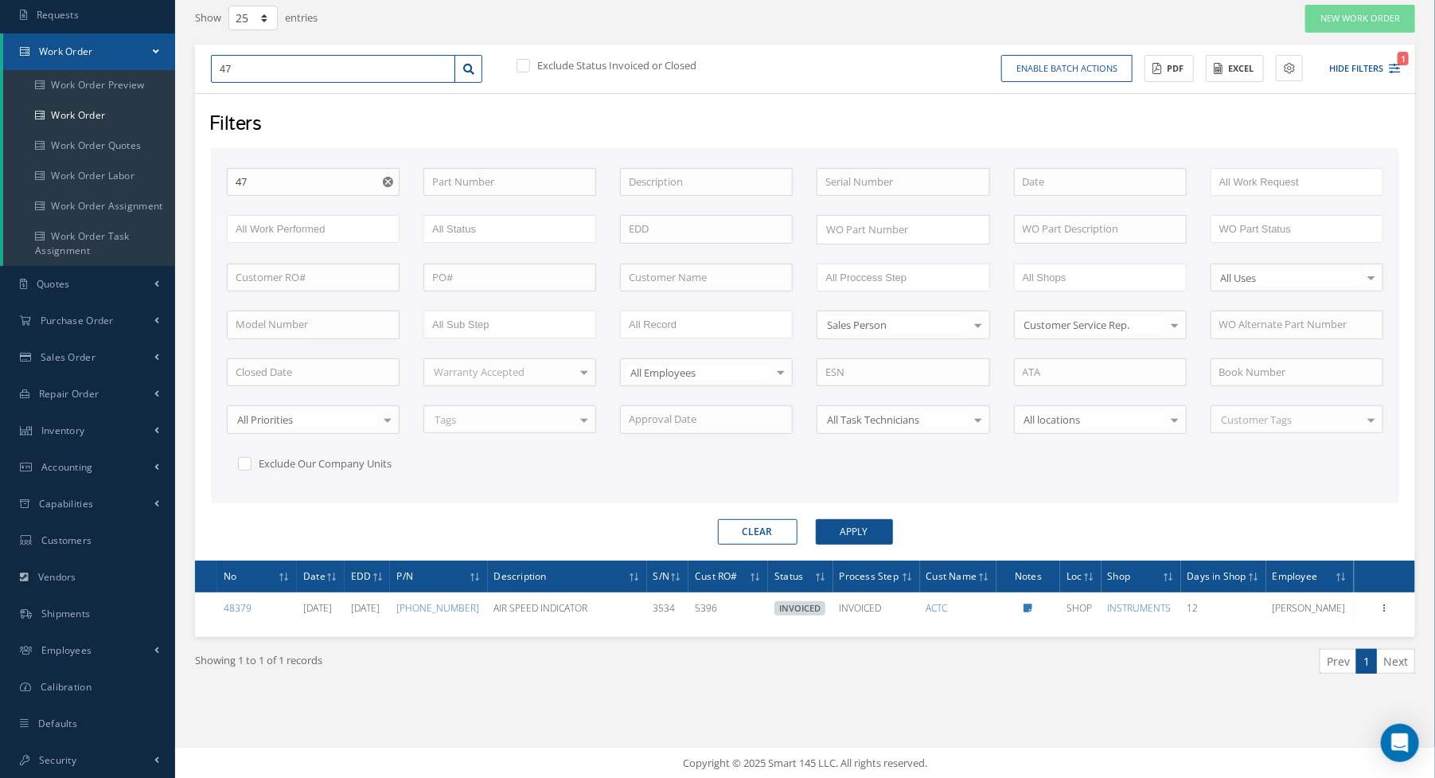
type input "479"
type input "4791"
type input "47911"
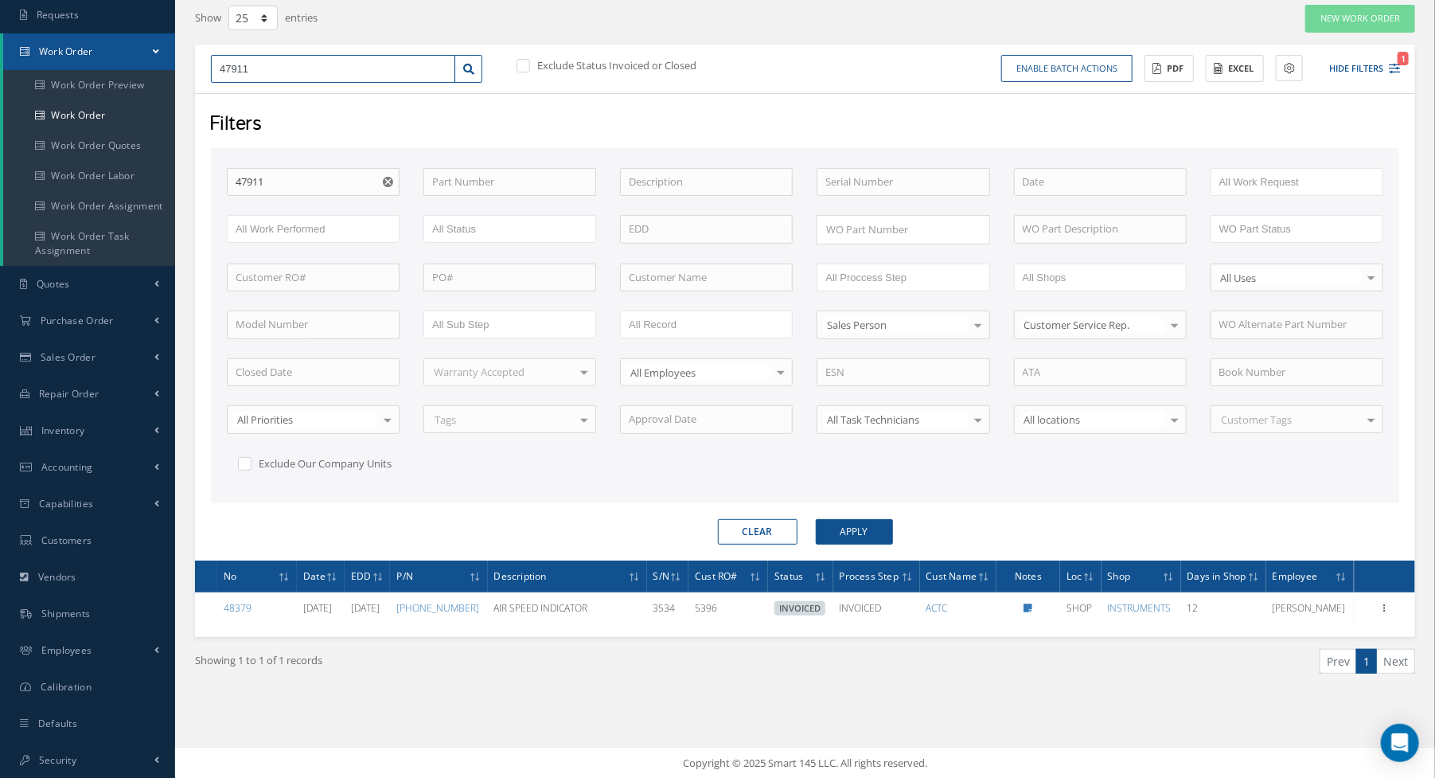
type input "47911"
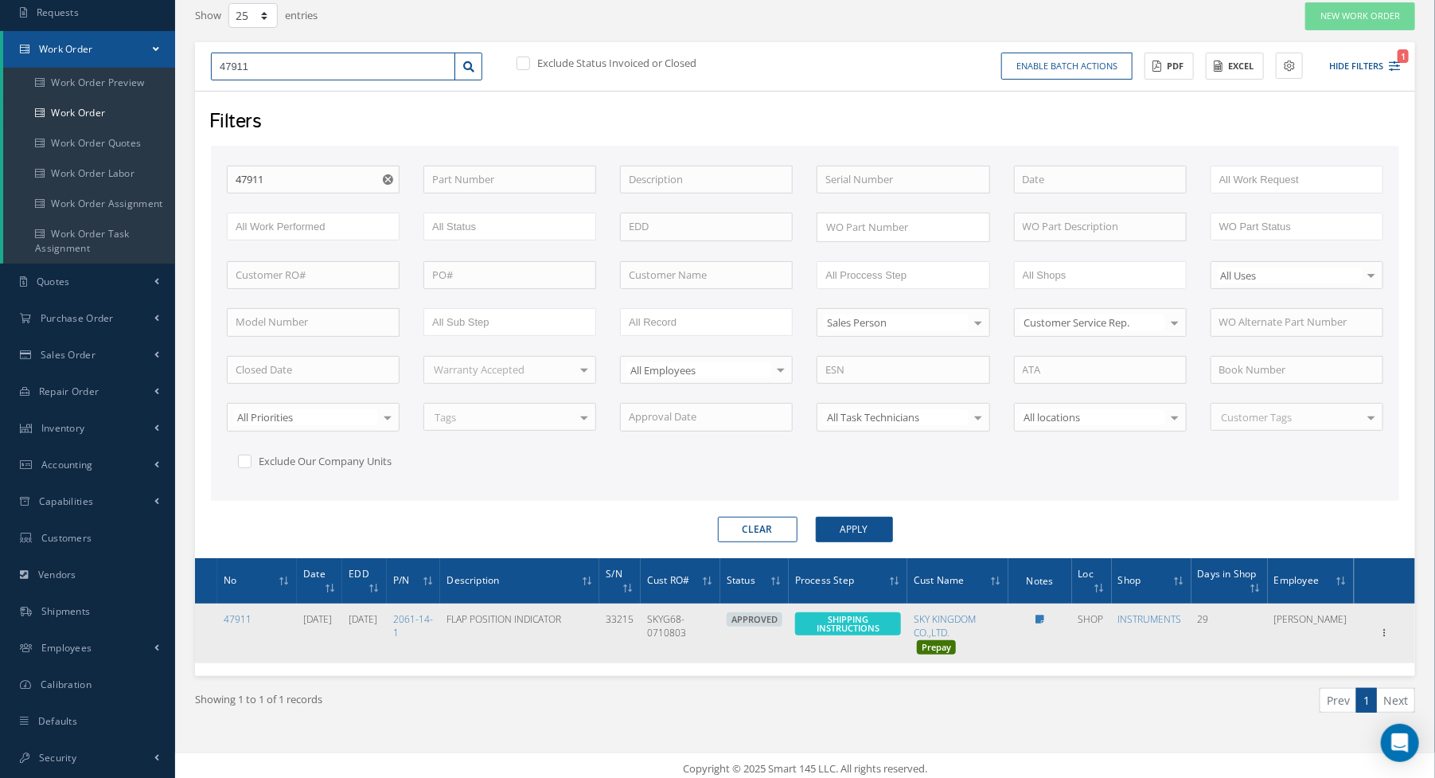
scroll to position [127, 0]
click at [237, 612] on link "47911" at bounding box center [238, 619] width 28 height 14
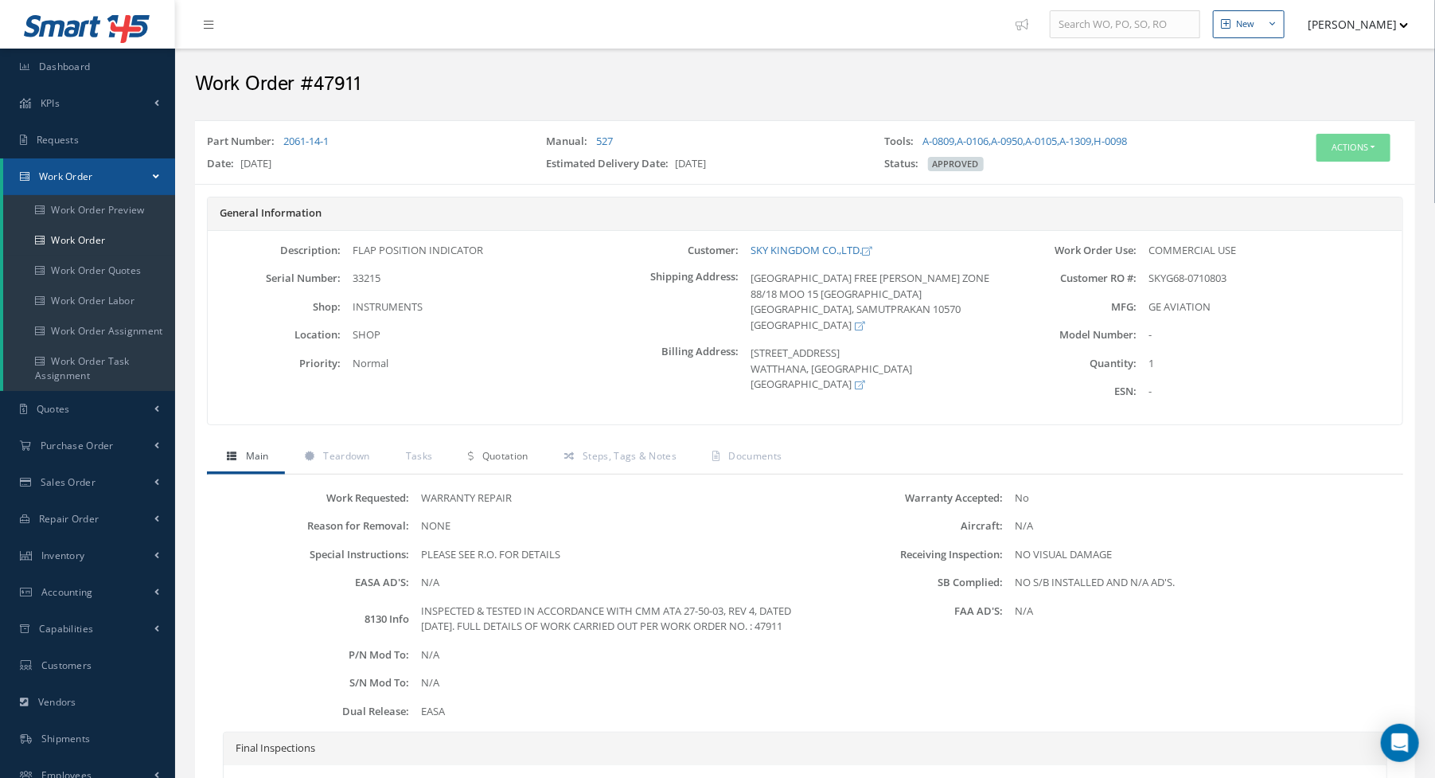
click at [475, 457] on link "Quotation" at bounding box center [496, 457] width 96 height 33
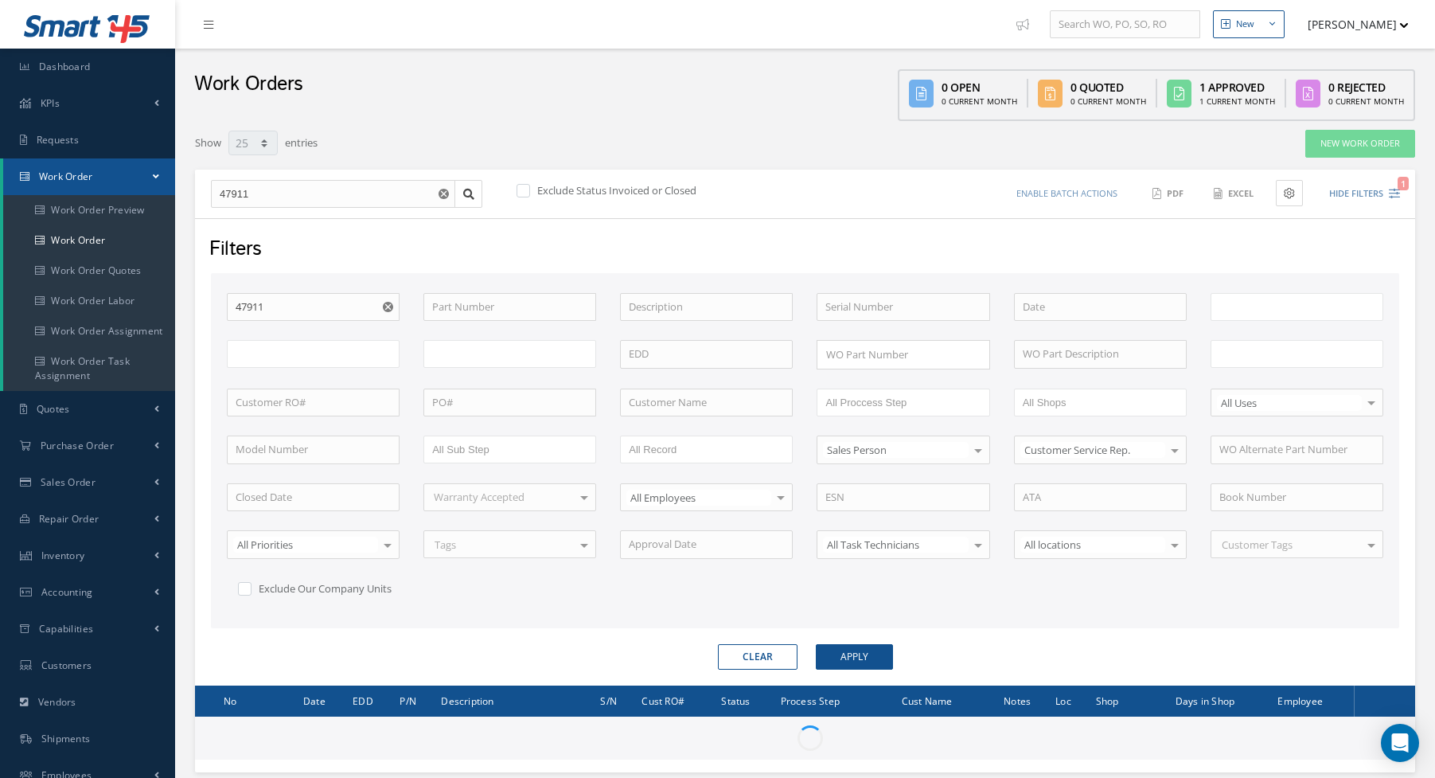
select select "25"
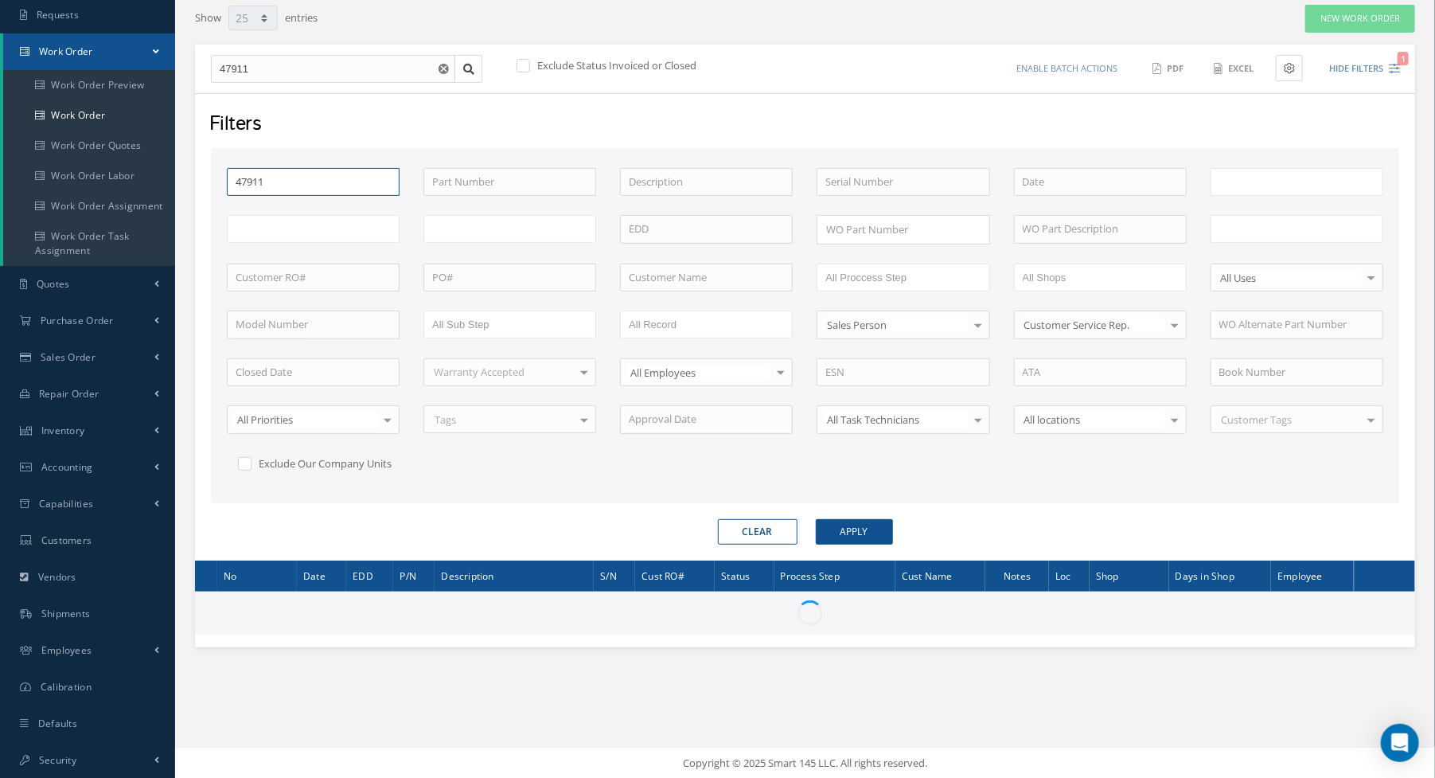
click at [272, 181] on input "47911" at bounding box center [313, 182] width 173 height 29
type input "All Work Request"
type input "All Work Performed"
type input "All Status"
type input "WO Part Status"
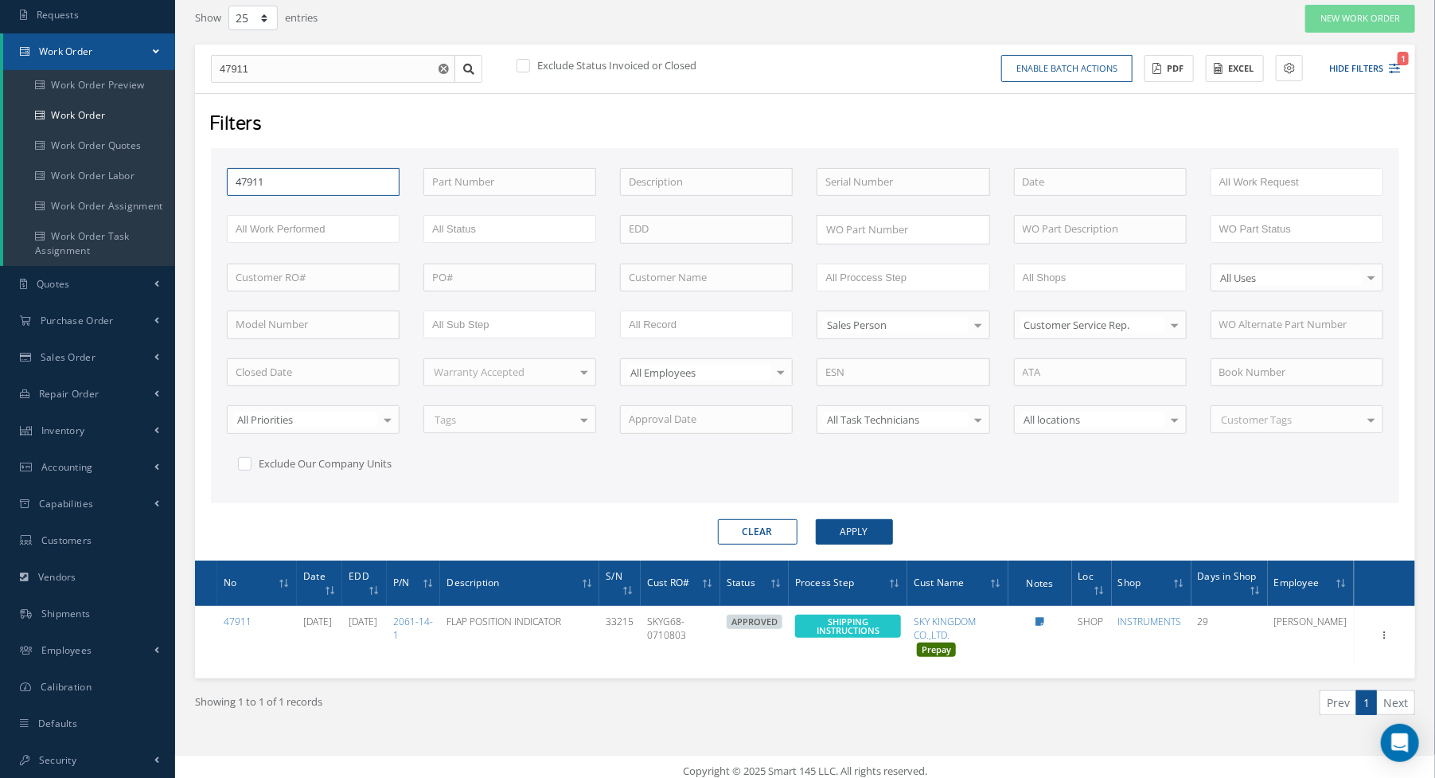
type input "4791"
type input "479"
type input "47"
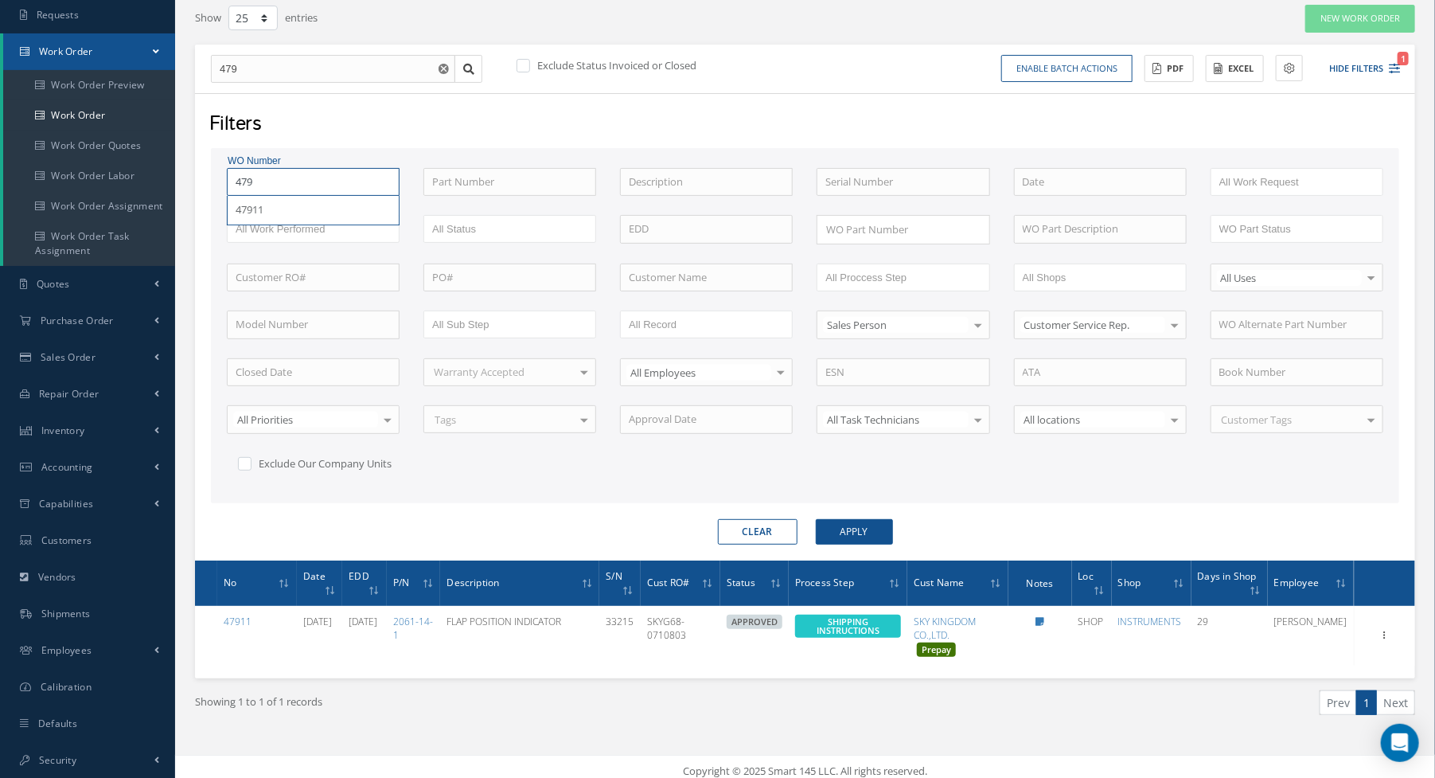
type input "47"
type input "477"
type input "4776"
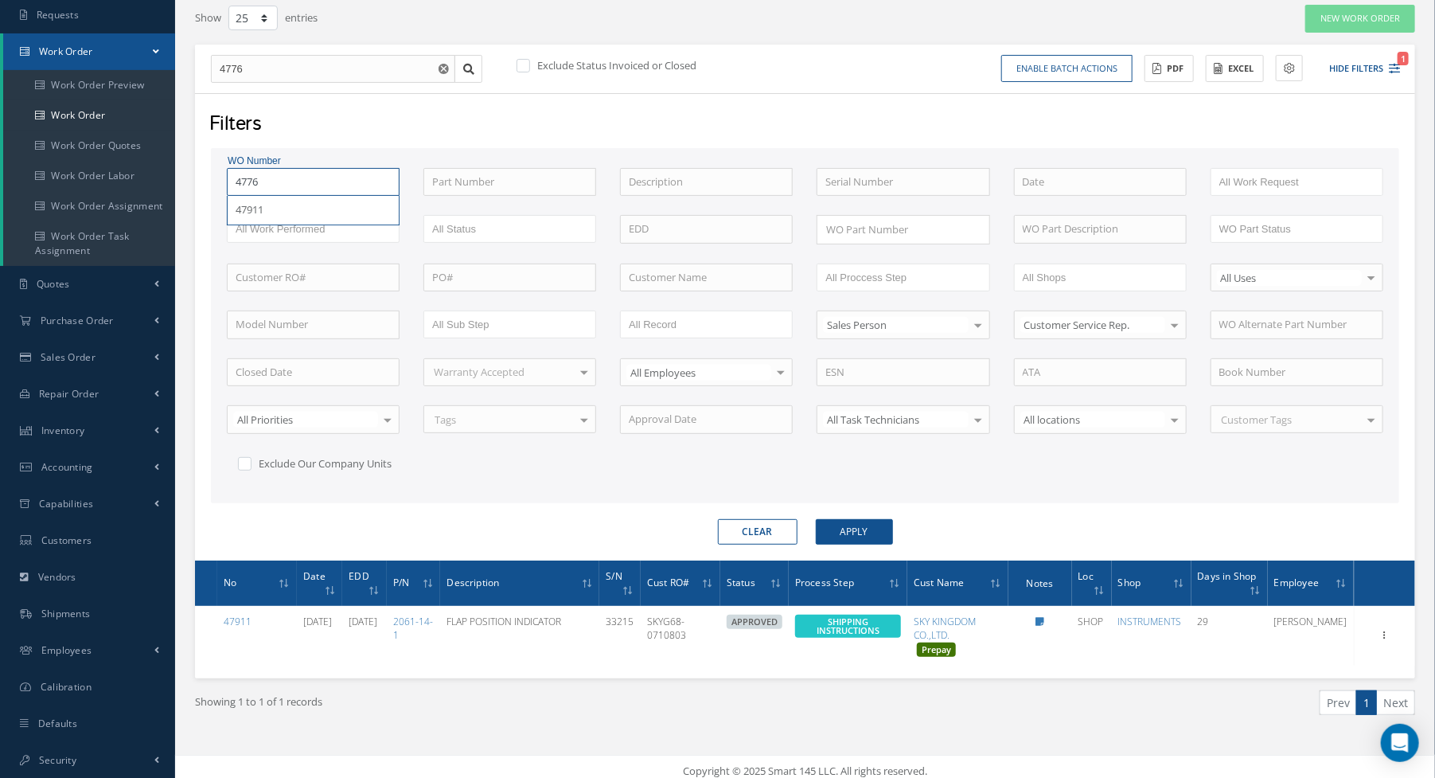
type input "47766"
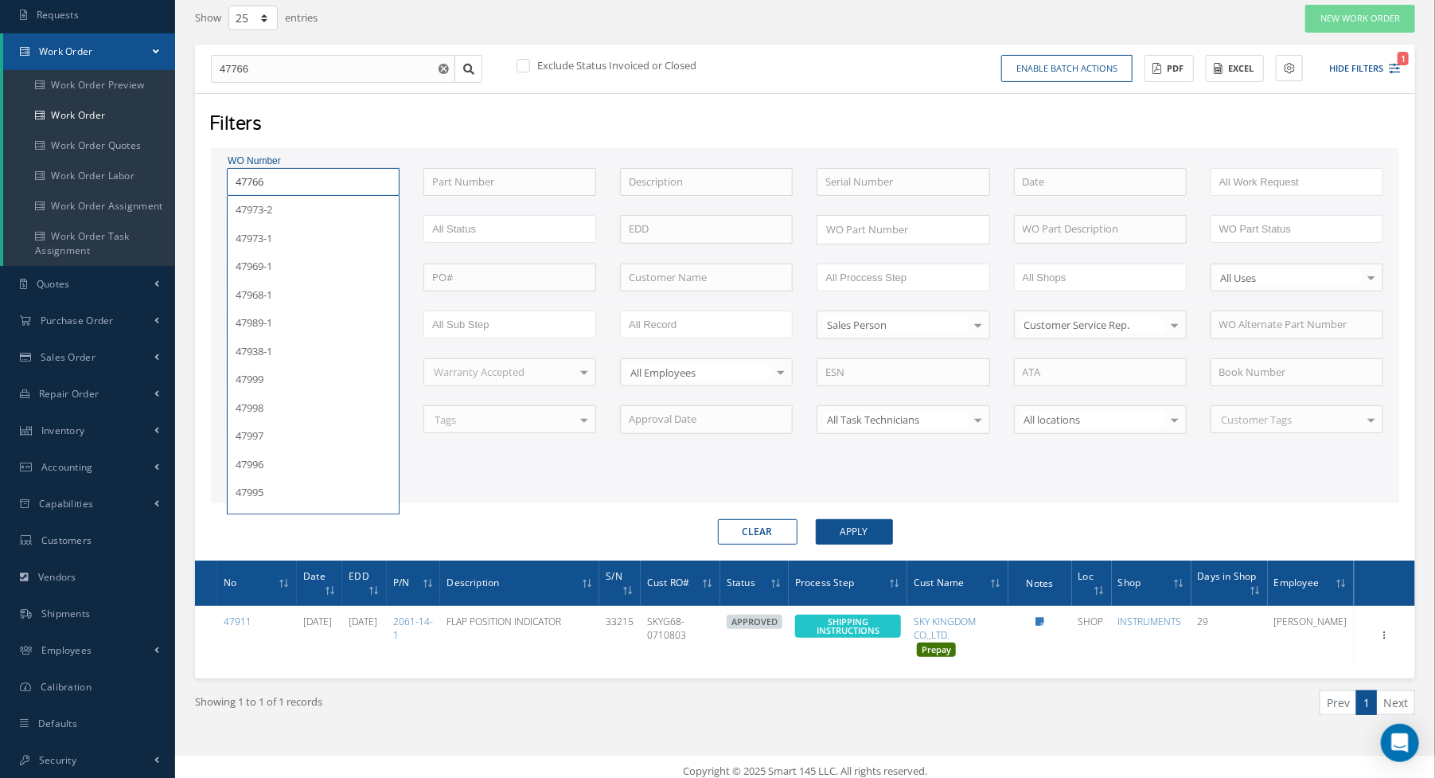
type input "47766"
click at [816, 519] on button "Apply" at bounding box center [854, 531] width 77 height 25
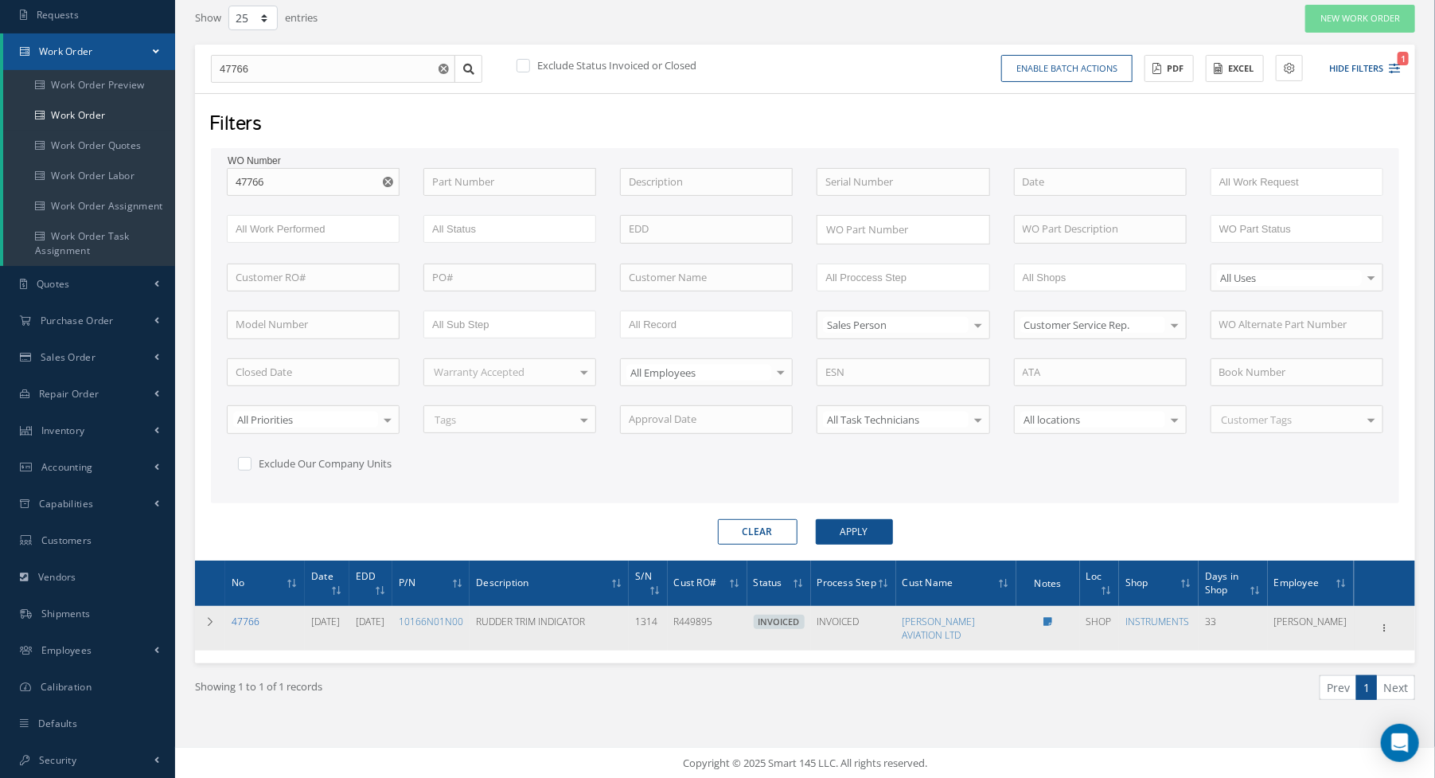
click at [244, 615] on link "47766" at bounding box center [246, 622] width 28 height 14
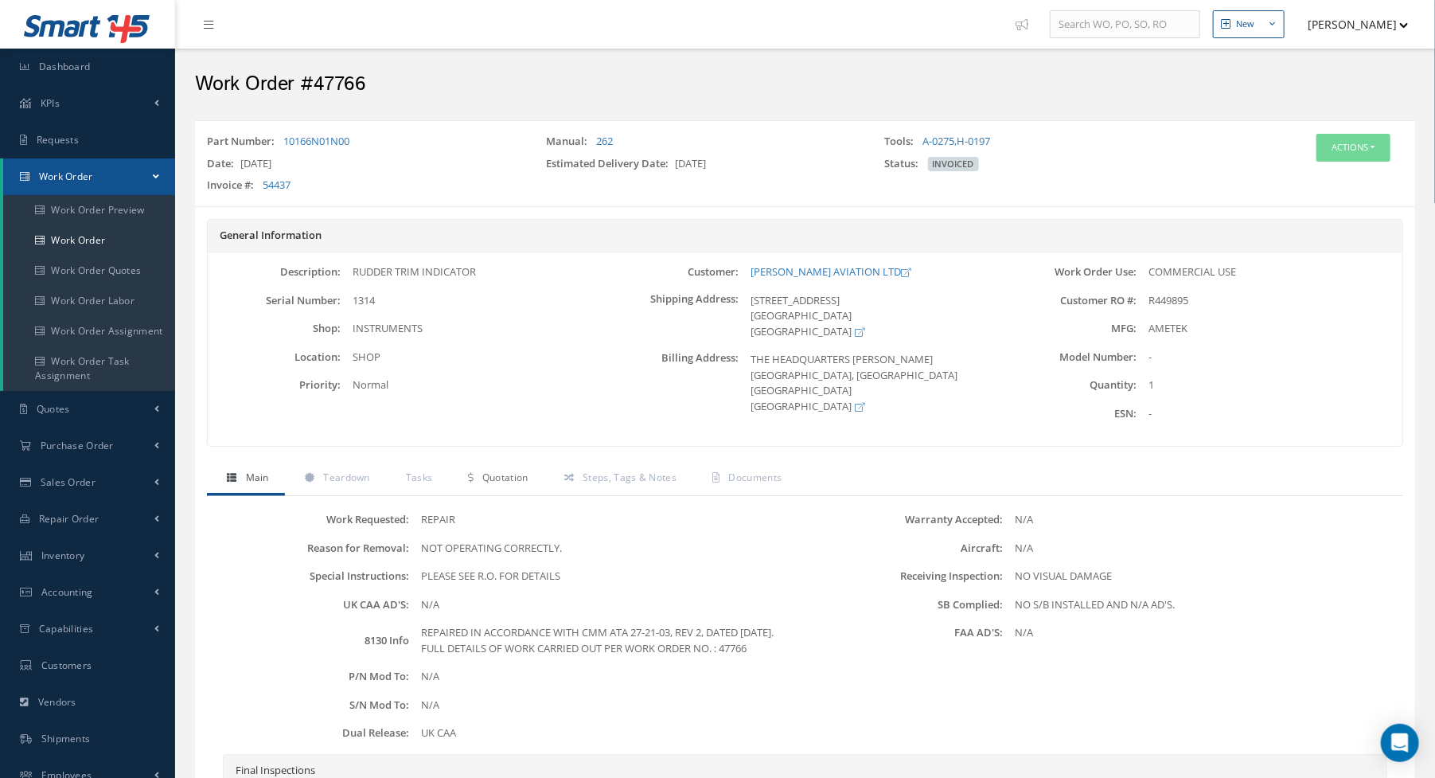
click at [509, 474] on span "Quotation" at bounding box center [505, 477] width 46 height 14
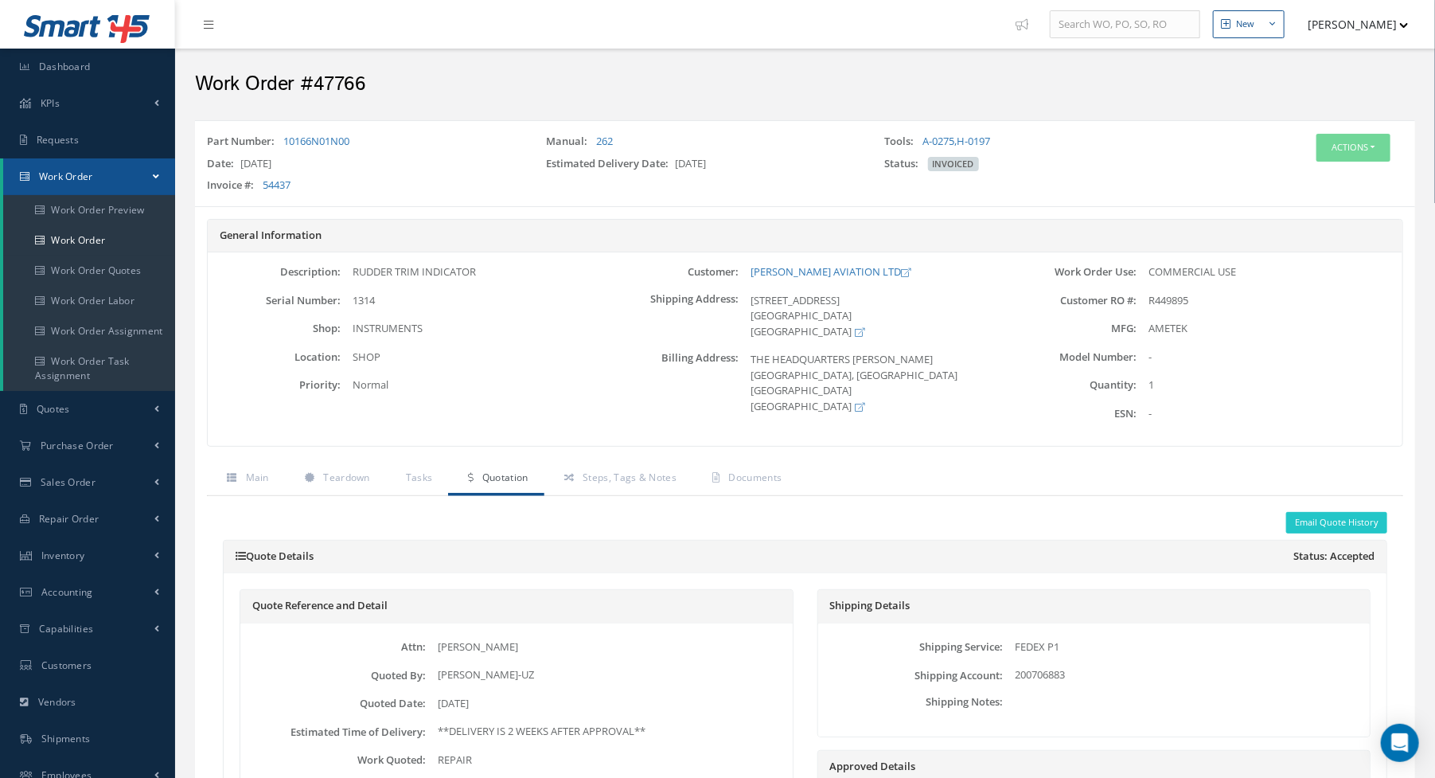
click at [784, 88] on h2 "Work Order #47766" at bounding box center [805, 84] width 1220 height 24
